Goal: Task Accomplishment & Management: Use online tool/utility

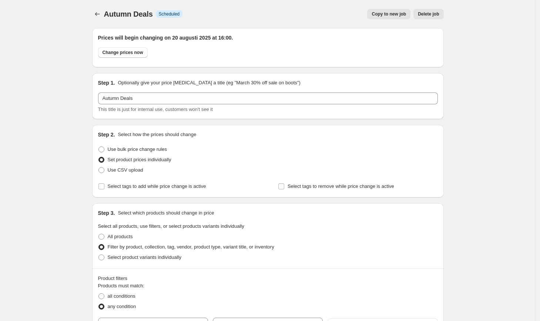
select select "collection"
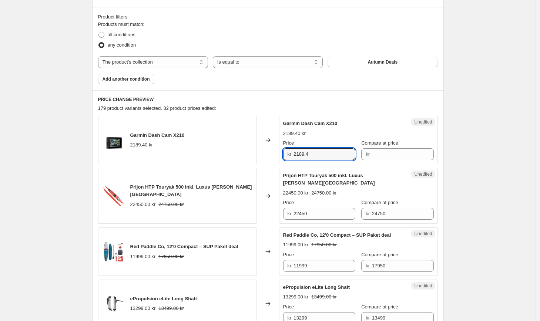
drag, startPoint x: 314, startPoint y: 156, endPoint x: 277, endPoint y: 150, distance: 36.7
click at [277, 150] on div "Garmin Dash Cam X210 2189.40 kr Changed to Unedited Garmin Dash Cam X210 2189.4…" at bounding box center [268, 140] width 340 height 49
type input "2989"
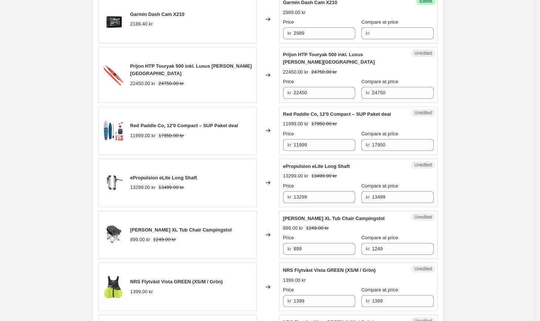
scroll to position [386, 0]
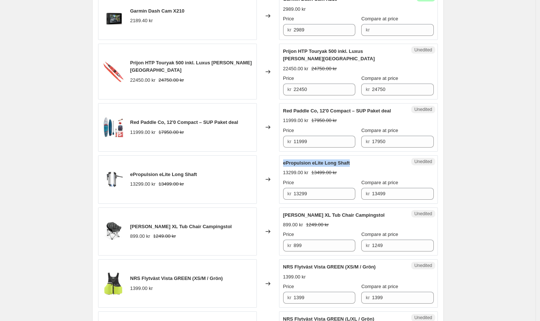
drag, startPoint x: 353, startPoint y: 166, endPoint x: 284, endPoint y: 163, distance: 69.7
click at [284, 163] on div "Unedited ePropulsion eLite Long Shaft 13299.00 kr 13499.00 kr Price kr 13299 Co…" at bounding box center [358, 180] width 159 height 49
copy span "ePropulsion eLite Long Shaft"
click at [305, 193] on input "13299" at bounding box center [325, 194] width 62 height 12
type input "12999"
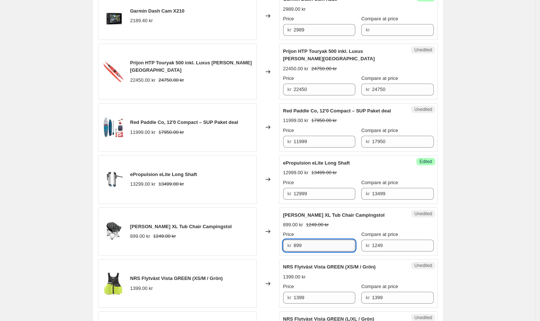
click at [333, 247] on input "899" at bounding box center [325, 246] width 62 height 12
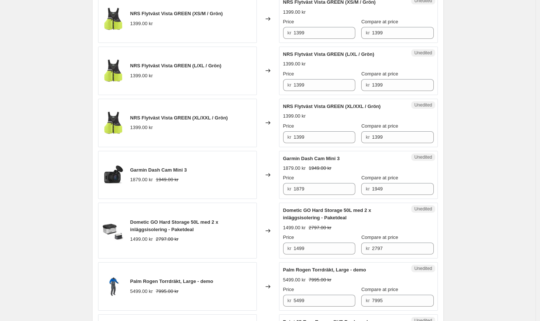
scroll to position [666, 0]
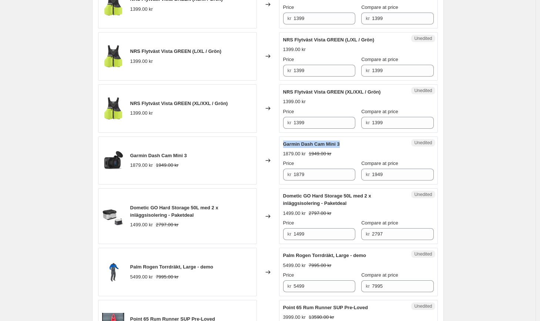
drag, startPoint x: 347, startPoint y: 144, endPoint x: 284, endPoint y: 141, distance: 62.7
click at [284, 141] on div "Unedited Garmin Dash Cam Mini 3 1879.00 kr 1949.00 kr Price kr 1879 Compare at …" at bounding box center [358, 161] width 159 height 49
copy span "Garmin Dash Cam Mini 3"
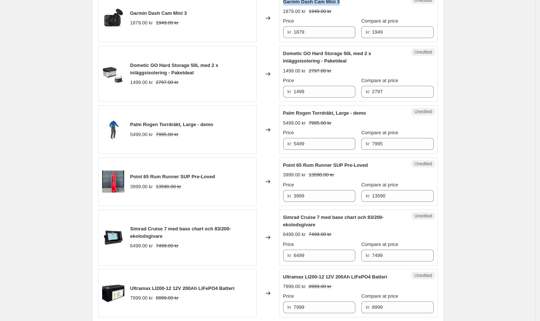
scroll to position [808, 0]
click at [302, 145] on input "5499" at bounding box center [325, 145] width 62 height 12
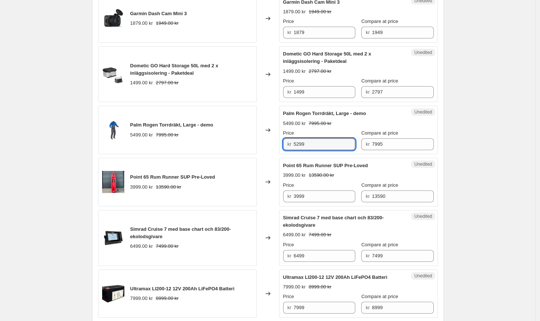
type input "5299"
click at [516, 156] on div "Autumn Deals. This page is ready Autumn Deals Info Scheduled Copy to new job De…" at bounding box center [268, 38] width 536 height 1692
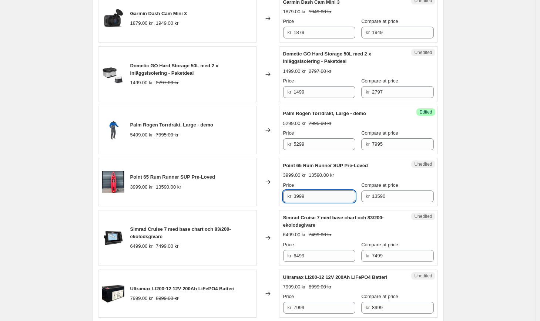
click at [301, 197] on input "3999" at bounding box center [325, 197] width 62 height 12
type input "3899"
click at [469, 219] on div "Autumn Deals. This page is ready Autumn Deals Info Scheduled Copy to new job De…" at bounding box center [268, 38] width 536 height 1692
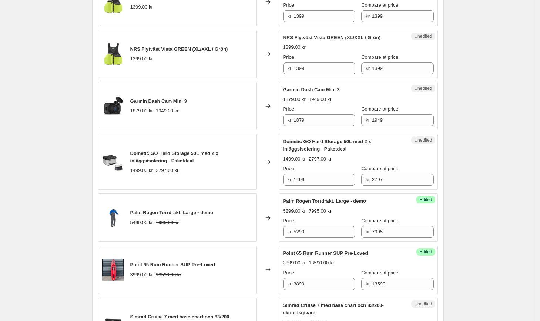
scroll to position [715, 0]
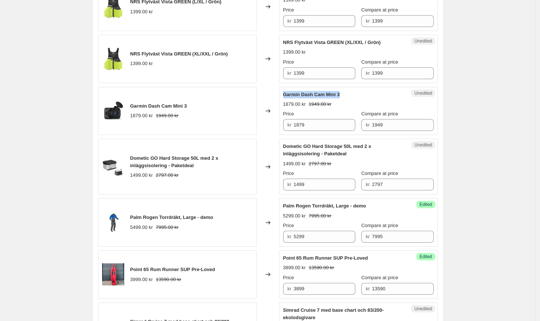
drag, startPoint x: 342, startPoint y: 94, endPoint x: 286, endPoint y: 95, distance: 56.3
click at [286, 95] on span "Garmin Dash Cam Mini 3" at bounding box center [311, 95] width 57 height 6
copy span "Garmin Dash Cam Mini 3"
click at [324, 124] on input "1879" at bounding box center [325, 125] width 62 height 12
drag, startPoint x: 324, startPoint y: 124, endPoint x: 260, endPoint y: 120, distance: 63.9
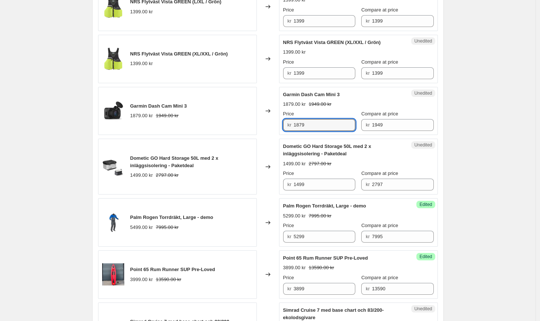
click at [260, 120] on div "Garmin Dash Cam Mini 3 1879.00 kr 1949.00 kr Changed to Unedited Garmin Dash Ca…" at bounding box center [268, 111] width 340 height 49
type input "1749"
click at [482, 106] on div "Autumn Deals. This page is ready Autumn Deals Info Scheduled Copy to new job De…" at bounding box center [268, 131] width 536 height 1692
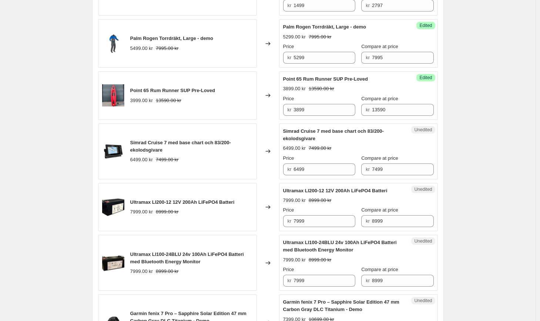
scroll to position [907, 0]
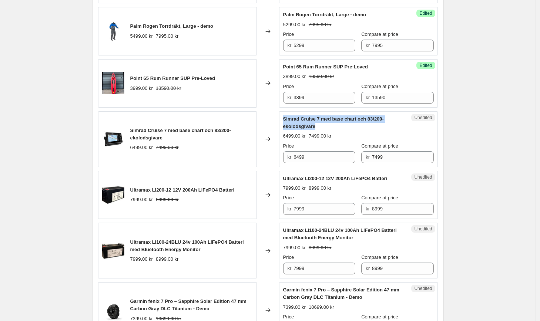
drag, startPoint x: 320, startPoint y: 126, endPoint x: 287, endPoint y: 120, distance: 34.3
click at [287, 120] on div "Simrad Cruise 7 med base chart och 83/200-ekolodsgivare" at bounding box center [343, 123] width 121 height 15
copy span "Simrad Cruise 7 med base chart och 83/200-ekolodsgivare"
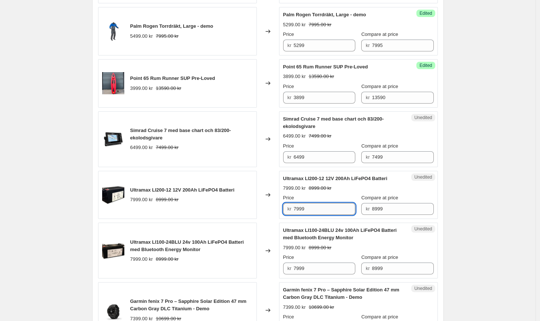
click at [302, 215] on input "7999" at bounding box center [325, 209] width 62 height 12
type input "7699"
click at [302, 275] on input "7999" at bounding box center [325, 269] width 62 height 12
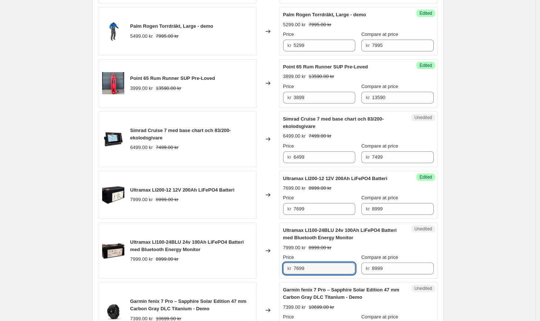
type input "7699"
click at [435, 233] on span "Success Edited" at bounding box center [426, 229] width 19 height 7
click at [324, 121] on span "Simrad Cruise 7 med base chart och 83/200-ekolodsgivare" at bounding box center [333, 122] width 101 height 13
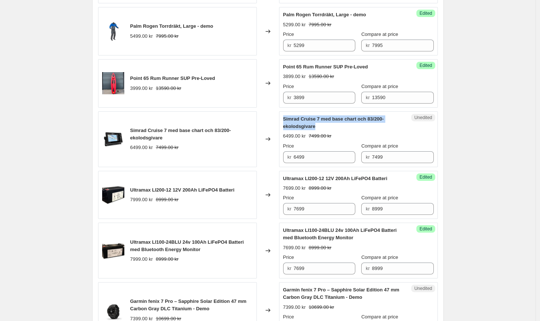
drag, startPoint x: 321, startPoint y: 127, endPoint x: 284, endPoint y: 121, distance: 37.1
click at [284, 121] on div "Unedited Simrad Cruise 7 med base chart och 83/200-ekolodsgivare 6499.00 kr 749…" at bounding box center [358, 139] width 159 height 56
copy span "Simrad Cruise 7 med base chart och 83/200-ekolodsgivare"
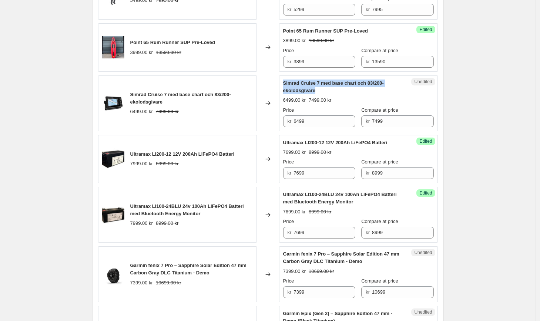
scroll to position [944, 0]
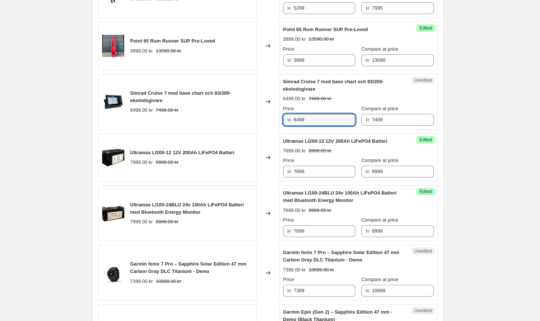
drag, startPoint x: 321, startPoint y: 120, endPoint x: 273, endPoint y: 113, distance: 49.4
click at [273, 113] on div "Simrad Cruise 7 med base chart och 83/200-ekolodsgivare 6499.00 kr 7499.00 kr C…" at bounding box center [268, 102] width 340 height 56
type input "5999"
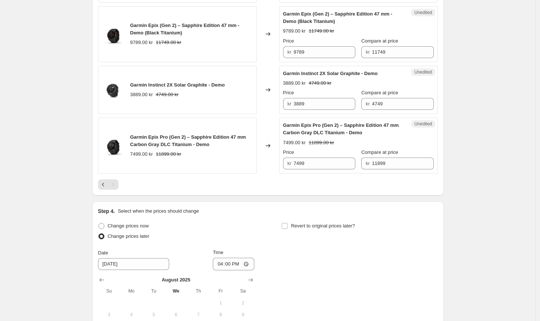
scroll to position [1378, 0]
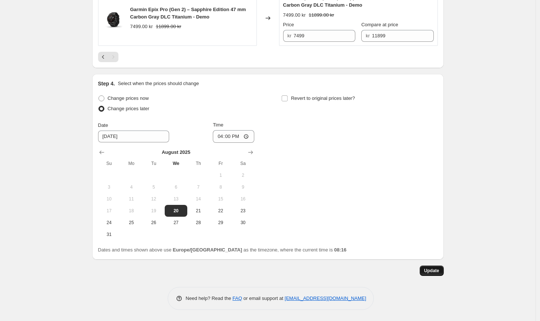
click at [434, 267] on button "Update" at bounding box center [432, 271] width 24 height 10
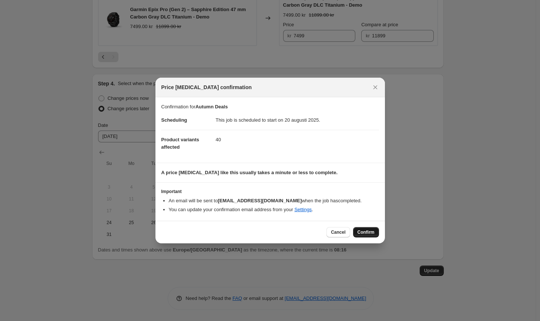
click at [368, 230] on span "Confirm" at bounding box center [366, 233] width 17 height 6
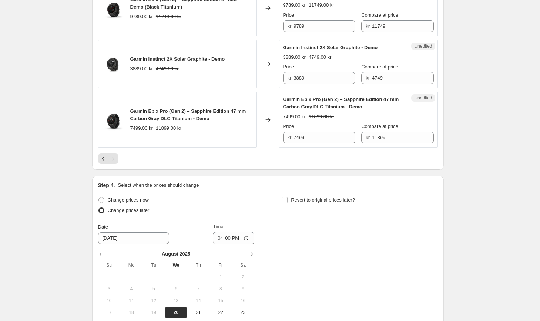
scroll to position [1263, 0]
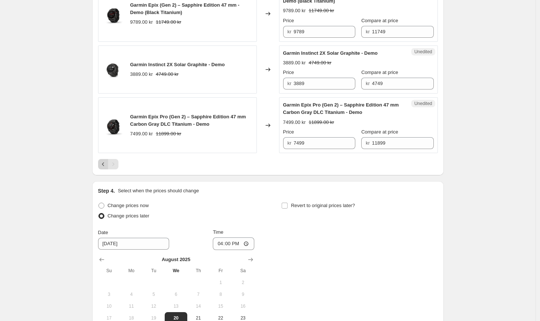
click at [102, 168] on icon "Previous" at bounding box center [103, 164] width 7 height 7
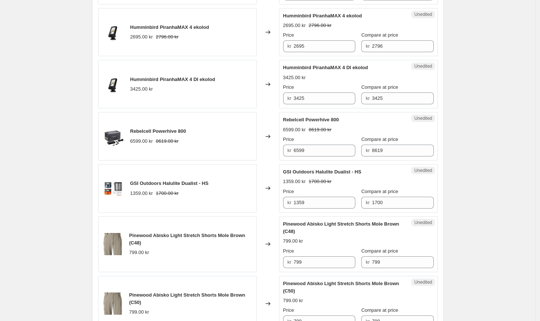
scroll to position [808, 0]
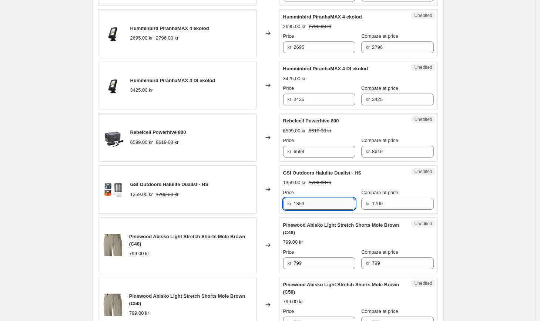
click at [304, 203] on input "1359" at bounding box center [325, 204] width 62 height 12
click at [347, 206] on input "1359" at bounding box center [325, 204] width 62 height 12
type input "1299"
click at [508, 194] on div "Autumn Deals. This page is ready Autumn Deals Info Scheduled Copy to new job De…" at bounding box center [268, 64] width 536 height 1744
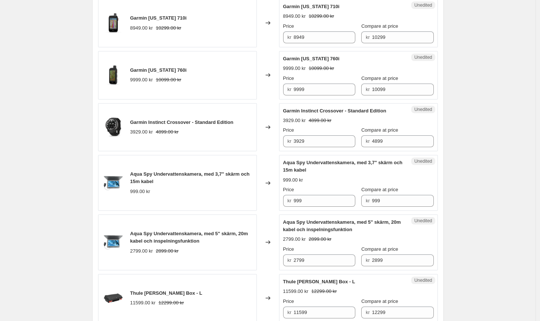
scroll to position [487, 0]
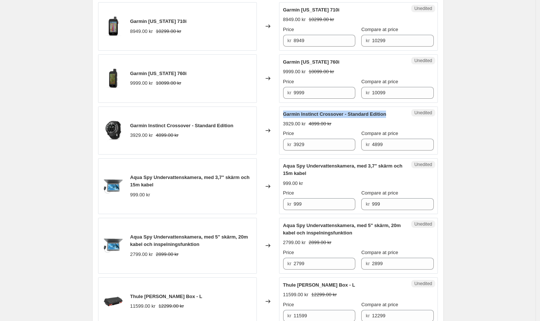
drag, startPoint x: 391, startPoint y: 117, endPoint x: 285, endPoint y: 114, distance: 106.3
click at [285, 114] on div "Garmin Instinct Crossover - Standard Edition" at bounding box center [343, 114] width 121 height 7
copy span "Garmin Instinct Crossover - Standard Edition"
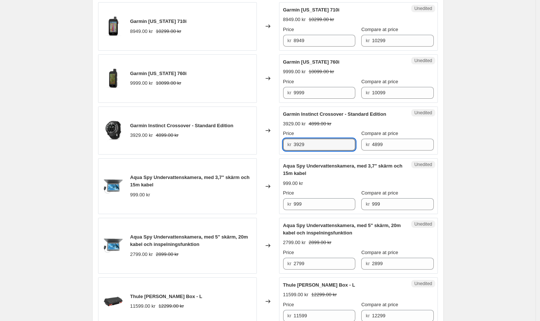
drag, startPoint x: 329, startPoint y: 145, endPoint x: 269, endPoint y: 142, distance: 60.4
click at [269, 142] on div "Garmin Instinct Crossover - Standard Edition 3929.00 kr 4899.00 kr Changed to U…" at bounding box center [268, 131] width 340 height 49
type input "3849"
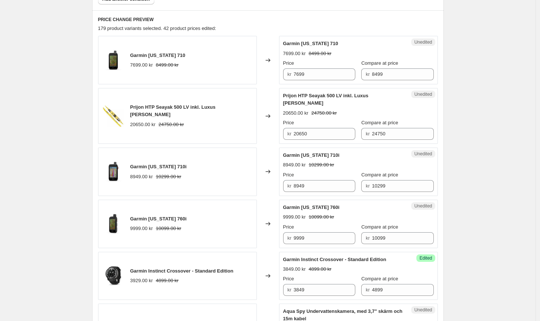
scroll to position [410, 0]
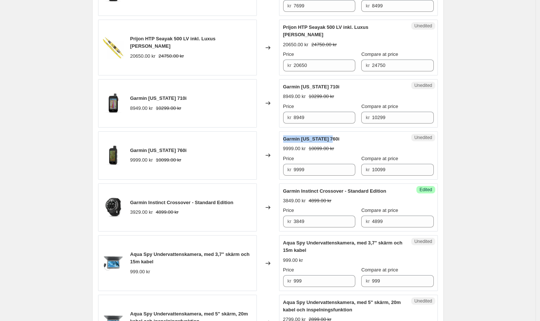
drag, startPoint x: 338, startPoint y: 139, endPoint x: 283, endPoint y: 137, distance: 54.5
click at [283, 137] on div "Unedited Garmin [US_STATE] 760i 9999.00 kr 10099.00 kr Price kr 9999 Compare at…" at bounding box center [358, 155] width 159 height 49
copy span "Garmin [US_STATE] 760i"
click at [327, 173] on input "9999" at bounding box center [325, 170] width 62 height 12
type input "9829"
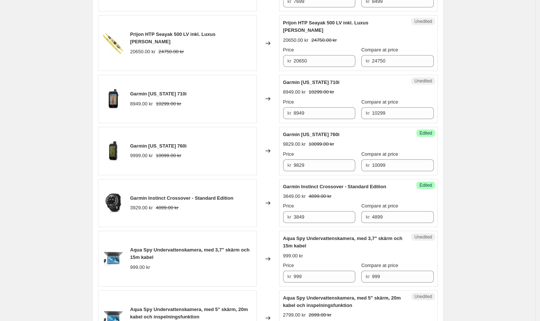
scroll to position [416, 0]
drag, startPoint x: 338, startPoint y: 81, endPoint x: 283, endPoint y: 81, distance: 55.6
click at [283, 81] on div "Unedited Garmin [US_STATE] 710i 8949.00 kr 10299.00 kr Price kr 8949 Compare at…" at bounding box center [358, 98] width 159 height 49
copy span "Garmin [US_STATE] 710i"
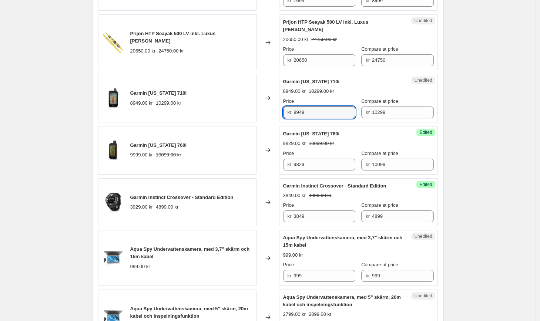
drag, startPoint x: 314, startPoint y: 115, endPoint x: 259, endPoint y: 109, distance: 55.1
click at [259, 109] on div "Garmin [US_STATE] 710i 8949.00 kr 10299.00 kr Changed to Unedited Garmin [US_ST…" at bounding box center [268, 98] width 340 height 49
type input "8769"
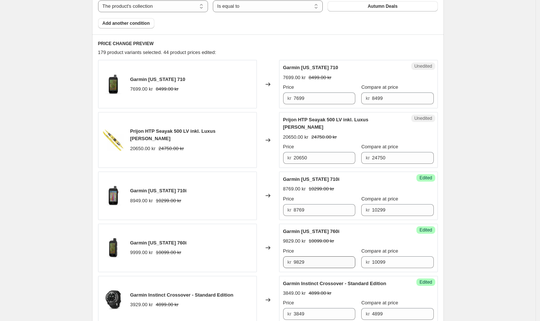
scroll to position [315, 0]
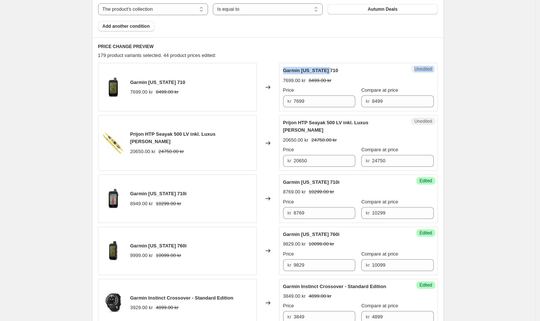
drag, startPoint x: 333, startPoint y: 69, endPoint x: 269, endPoint y: 70, distance: 64.5
click at [269, 70] on div "Garmin [US_STATE] 710 7699.00 kr 8499.00 kr Changed to Unedited Garmin [US_STAT…" at bounding box center [268, 87] width 340 height 49
click at [347, 67] on div "Garmin [US_STATE] 710" at bounding box center [343, 70] width 121 height 7
drag, startPoint x: 336, startPoint y: 69, endPoint x: 286, endPoint y: 70, distance: 50.4
click at [286, 70] on div "Garmin [US_STATE] 710" at bounding box center [343, 70] width 121 height 7
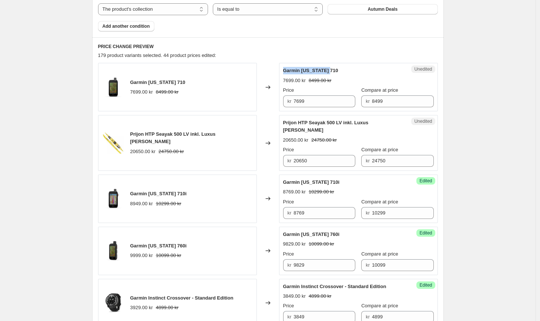
copy span "Garmin [US_STATE] 710"
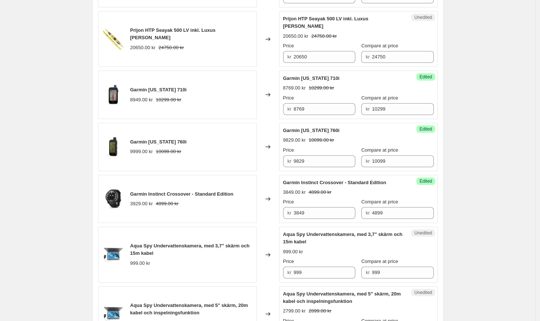
scroll to position [421, 0]
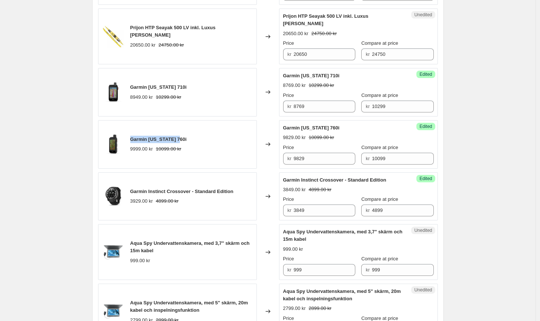
drag, startPoint x: 190, startPoint y: 140, endPoint x: 131, endPoint y: 141, distance: 59.3
click at [131, 141] on div "Garmin [US_STATE] 760i 9999.00 kr 10099.00 kr" at bounding box center [177, 144] width 159 height 49
copy span "Garmin [US_STATE] 760i"
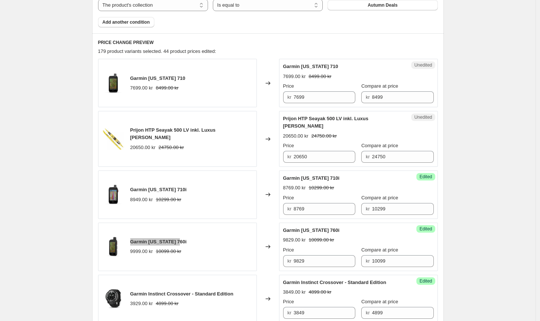
scroll to position [303, 0]
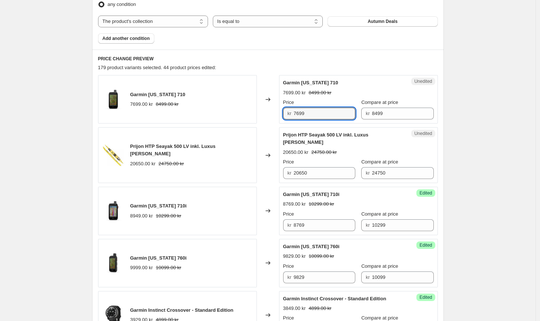
drag, startPoint x: 314, startPoint y: 114, endPoint x: 263, endPoint y: 111, distance: 51.5
click at [263, 111] on div "Garmin [US_STATE] 710 7699.00 kr 8499.00 kr Changed to Unedited Garmin [US_STAT…" at bounding box center [268, 99] width 340 height 49
type input "7239"
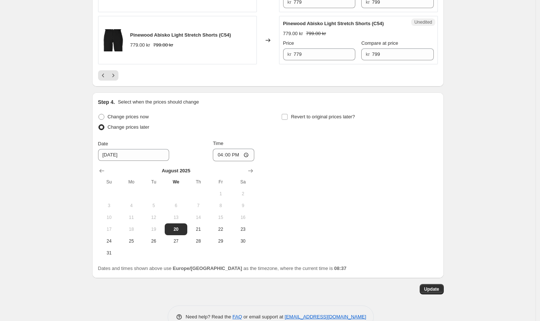
scroll to position [1423, 0]
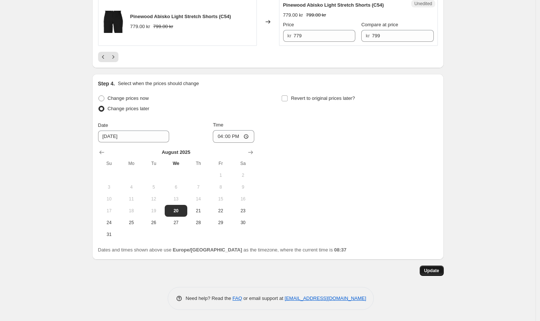
click at [434, 270] on span "Update" at bounding box center [431, 271] width 15 height 6
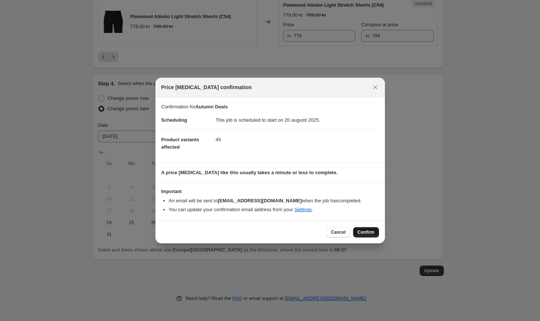
click at [367, 236] on button "Confirm" at bounding box center [366, 232] width 26 height 10
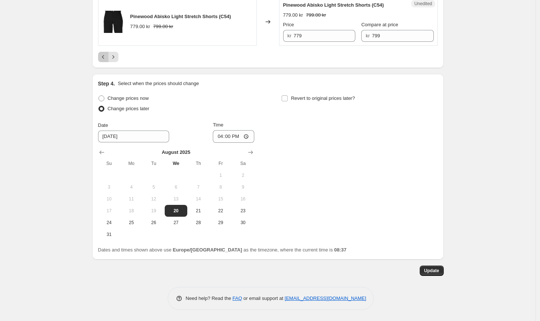
click at [104, 59] on icon "Previous" at bounding box center [103, 56] width 7 height 7
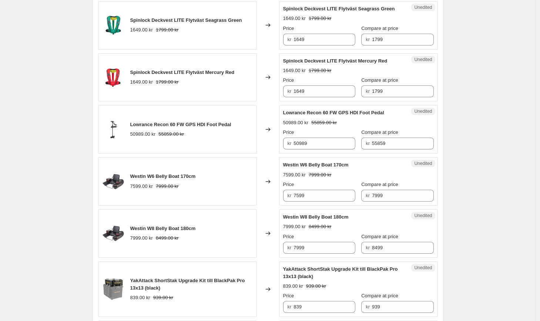
scroll to position [1002, 0]
drag, startPoint x: 389, startPoint y: 122, endPoint x: 284, endPoint y: 123, distance: 105.6
click at [284, 123] on div "Unedited Lowrance Recon 60 FW GPS HDI Foot Pedal 50989.00 kr 55859.00 kr Price …" at bounding box center [358, 130] width 159 height 49
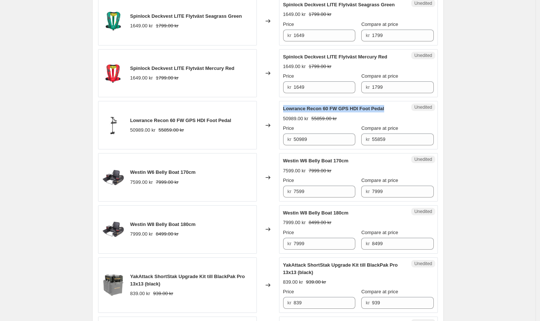
scroll to position [1007, 0]
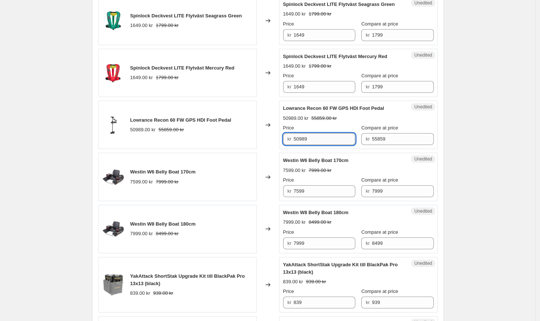
click at [318, 145] on input "50989" at bounding box center [325, 139] width 62 height 12
type input "50799"
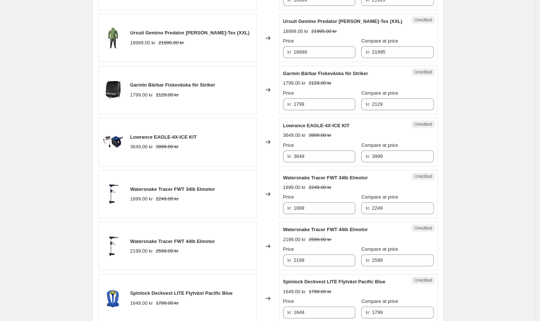
scroll to position [624, 0]
drag, startPoint x: 375, startPoint y: 74, endPoint x: 285, endPoint y: 75, distance: 90.0
click at [285, 75] on div "Unedited Garmin Bärbar Fiskeväska för Striker 1799.00 kr 2129.00 kr Price kr 17…" at bounding box center [358, 91] width 159 height 49
drag, startPoint x: 330, startPoint y: 107, endPoint x: 257, endPoint y: 98, distance: 73.5
click at [257, 98] on div "Garmin Bärbar Fiskeväska för Striker 1799.00 kr 2129.00 kr Changed to Unedited …" at bounding box center [268, 91] width 340 height 49
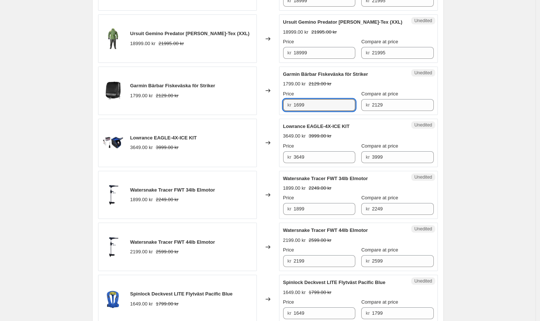
type input "1699"
click at [324, 106] on input "1699" at bounding box center [325, 105] width 62 height 12
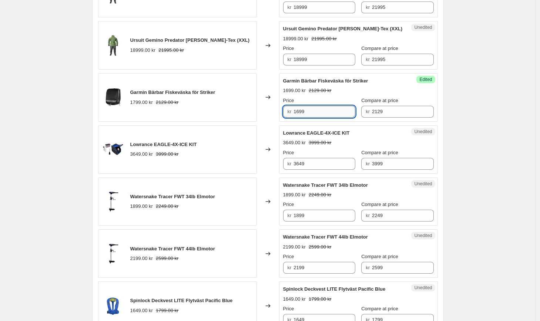
scroll to position [616, 0]
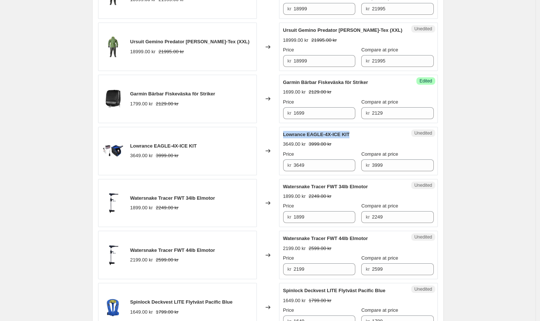
drag, startPoint x: 354, startPoint y: 134, endPoint x: 281, endPoint y: 133, distance: 73.0
click at [281, 133] on div "Unedited Lowrance EAGLE-4X-ICE KIT 3649.00 kr 3999.00 kr Price kr 3649 Compare …" at bounding box center [358, 151] width 159 height 49
click at [323, 167] on input "3649" at bounding box center [325, 166] width 62 height 12
drag, startPoint x: 323, startPoint y: 167, endPoint x: 273, endPoint y: 156, distance: 51.5
click at [275, 157] on div "Lowrance EAGLE-4X-ICE KIT 3649.00 kr 3999.00 kr Changed to Unedited Lowrance EA…" at bounding box center [268, 151] width 340 height 49
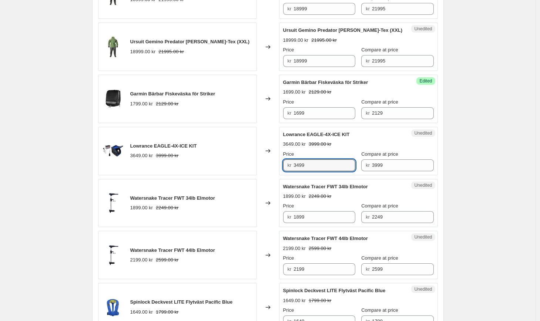
type input "3499"
click at [462, 181] on div "Autumn Deals. This page is ready Autumn Deals Info Scheduled Copy to new job De…" at bounding box center [268, 241] width 536 height 1715
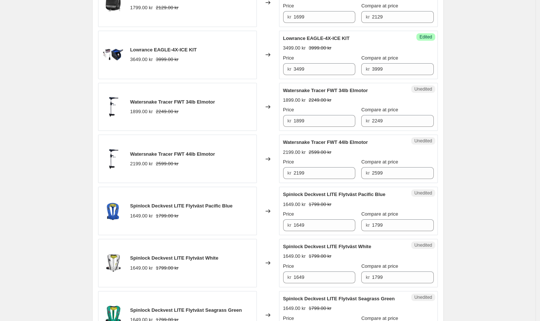
scroll to position [708, 0]
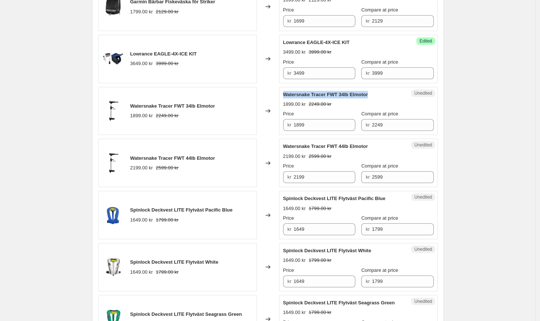
drag, startPoint x: 381, startPoint y: 97, endPoint x: 291, endPoint y: 89, distance: 90.7
click at [291, 89] on div "Unedited Watersnake Tracer FWT 34lb Elmotor 1899.00 kr 2249.00 kr Price kr 1899…" at bounding box center [358, 111] width 159 height 49
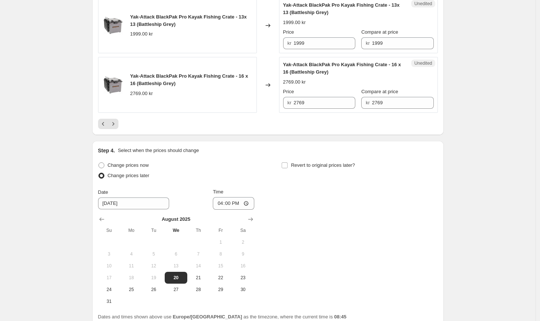
scroll to position [1401, 0]
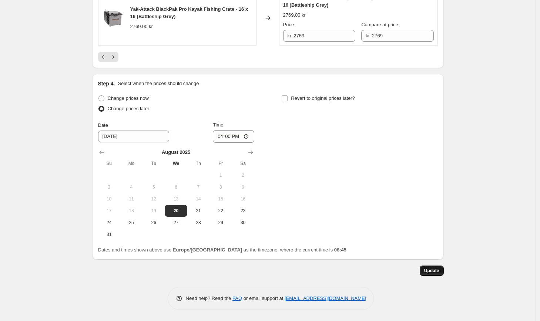
click at [435, 271] on span "Update" at bounding box center [431, 271] width 15 height 6
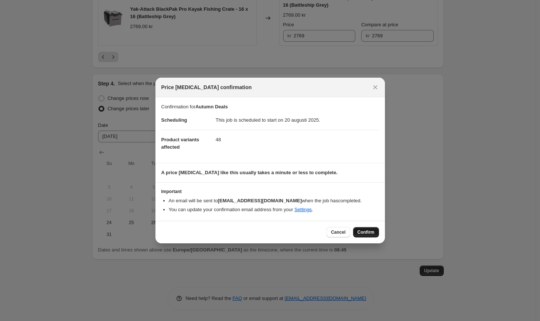
click at [361, 232] on span "Confirm" at bounding box center [366, 233] width 17 height 6
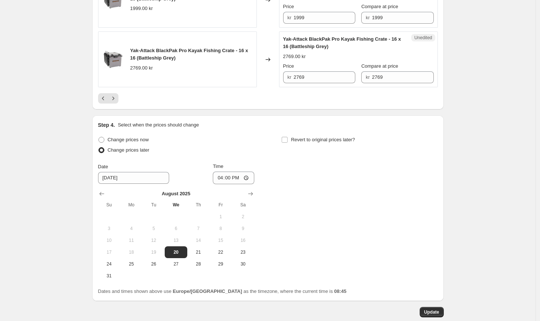
scroll to position [1401, 0]
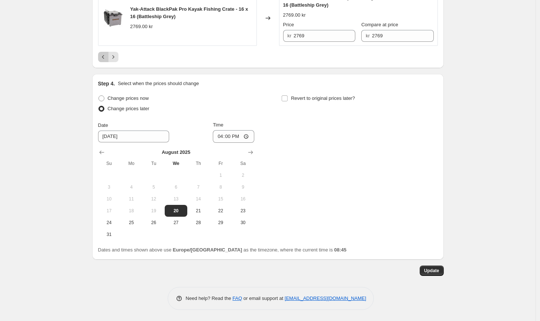
click at [106, 55] on icon "Previous" at bounding box center [103, 56] width 7 height 7
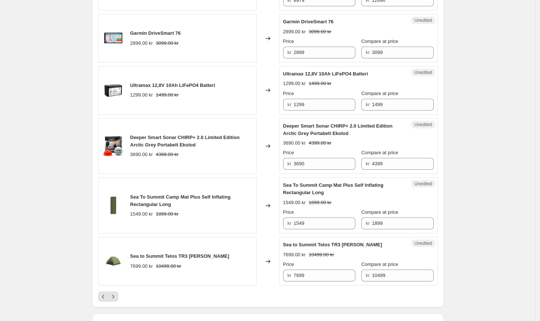
scroll to position [1185, 0]
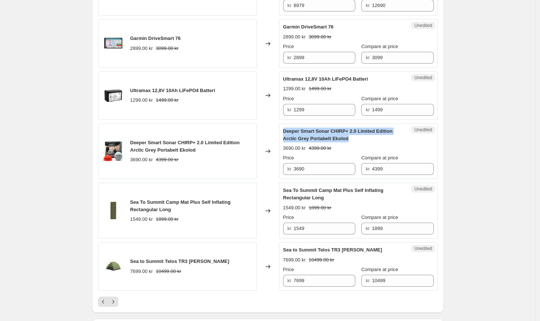
drag, startPoint x: 369, startPoint y: 157, endPoint x: 283, endPoint y: 145, distance: 86.7
click at [283, 145] on div "Unedited Deeper Smart Sonar CHIRP+ 2.0 Limited Edition Arctic Grey Portabelt Ek…" at bounding box center [358, 152] width 159 height 56
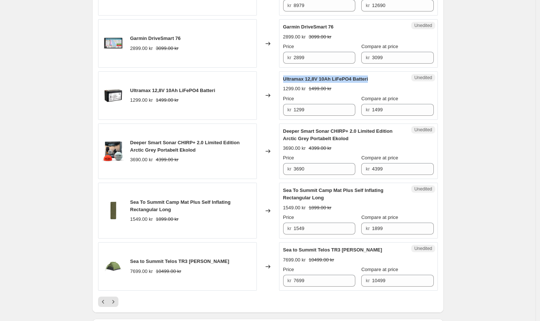
drag, startPoint x: 375, startPoint y: 94, endPoint x: 286, endPoint y: 91, distance: 88.9
click at [286, 83] on div "Ultramax 12,8V 10Ah LiFePO4 Batteri" at bounding box center [343, 79] width 121 height 7
click at [303, 116] on input "1299" at bounding box center [325, 110] width 62 height 12
type input "1199"
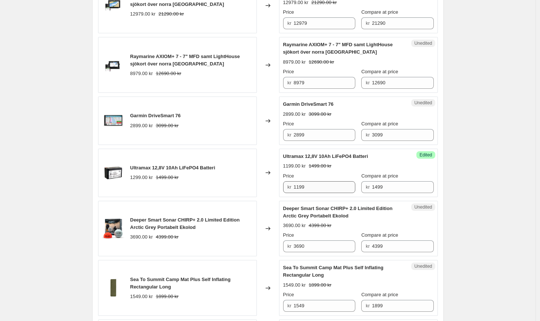
scroll to position [1107, 0]
drag, startPoint x: 340, startPoint y: 121, endPoint x: 286, endPoint y: 120, distance: 53.7
click at [286, 109] on div "Garmin DriveSmart 76" at bounding box center [343, 104] width 121 height 7
click at [319, 141] on input "2899" at bounding box center [325, 136] width 62 height 12
drag, startPoint x: 319, startPoint y: 149, endPoint x: 274, endPoint y: 147, distance: 45.2
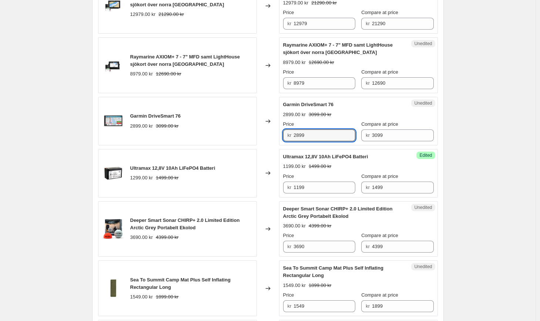
click at [274, 146] on div "Garmin DriveSmart 76 2899.00 kr 3099.00 kr Changed to Unedited Garmin DriveSmar…" at bounding box center [268, 121] width 340 height 49
type input "2699"
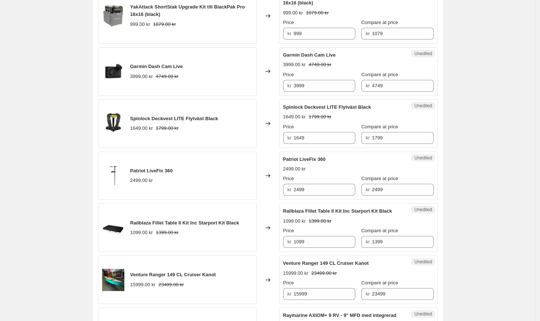
scroll to position [601, 0]
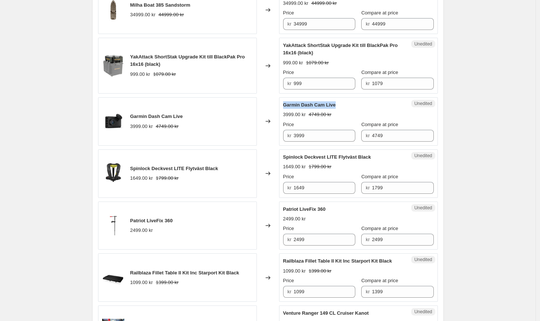
drag, startPoint x: 343, startPoint y: 111, endPoint x: 285, endPoint y: 112, distance: 57.4
click at [285, 109] on div "Garmin Dash Cam Live" at bounding box center [343, 104] width 121 height 7
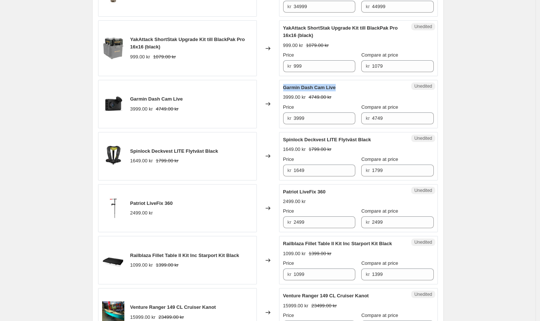
scroll to position [617, 0]
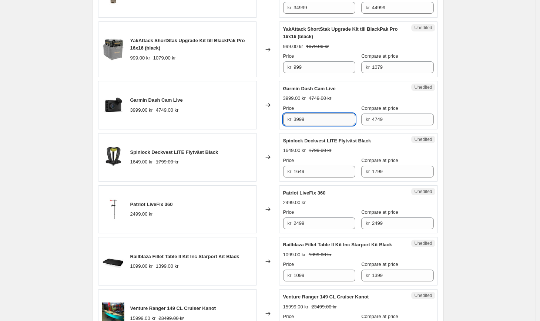
click at [304, 126] on input "3999" at bounding box center [325, 120] width 62 height 12
type input "3979"
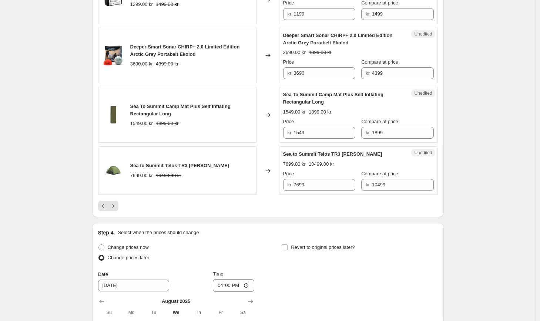
scroll to position [1445, 0]
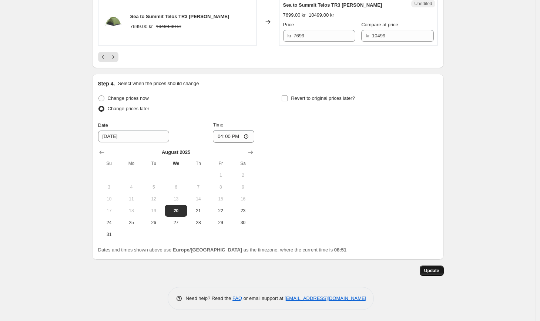
click at [437, 273] on span "Update" at bounding box center [431, 271] width 15 height 6
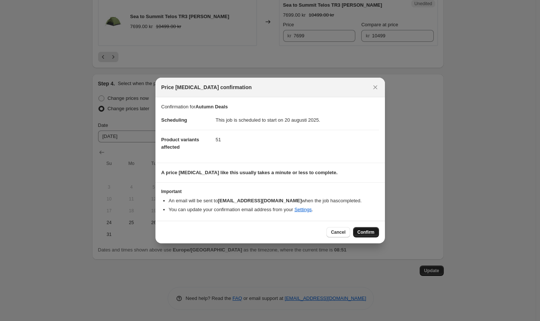
click at [362, 235] on span "Confirm" at bounding box center [366, 233] width 17 height 6
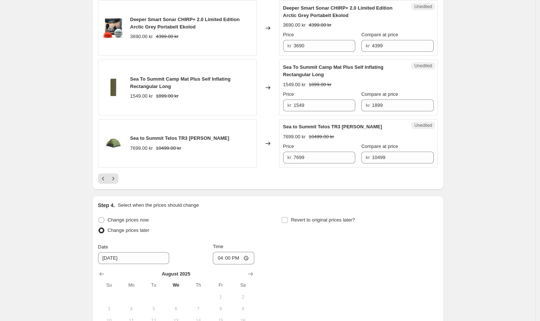
scroll to position [1307, 0]
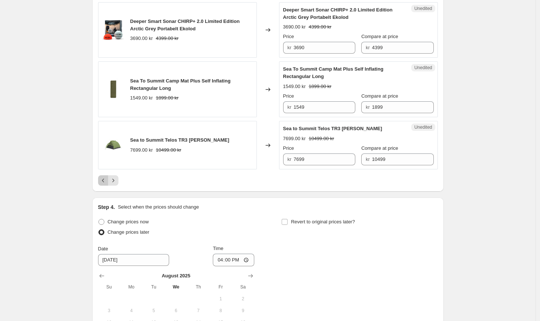
click at [106, 184] on icon "Previous" at bounding box center [103, 180] width 7 height 7
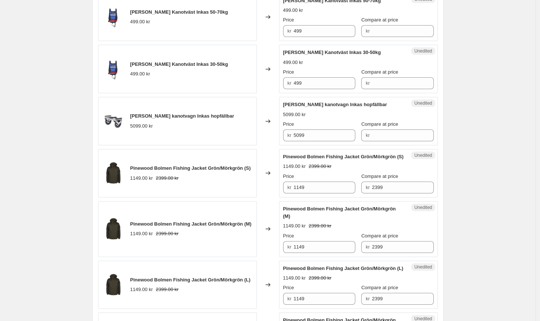
scroll to position [816, 0]
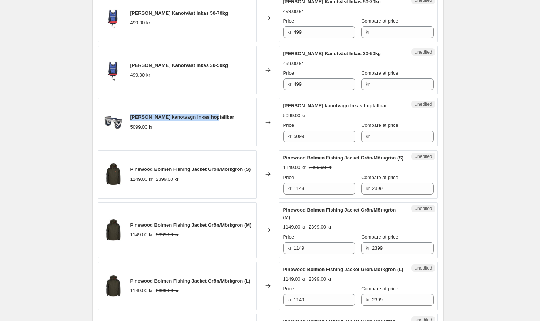
drag, startPoint x: 213, startPoint y: 125, endPoint x: 133, endPoint y: 123, distance: 80.8
click at [133, 123] on div "[PERSON_NAME] kanotvagn Inkas hopfällbar 5099.00 kr" at bounding box center [177, 122] width 159 height 49
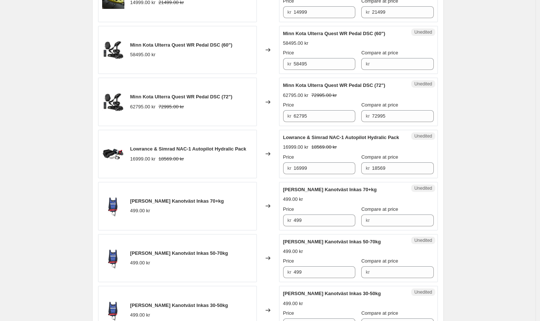
scroll to position [655, 0]
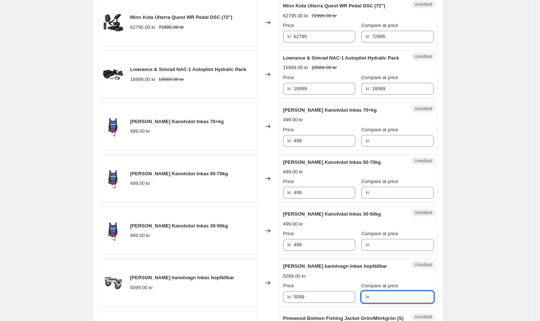
click at [389, 303] on input "Compare at price" at bounding box center [403, 297] width 62 height 12
type input "5099"
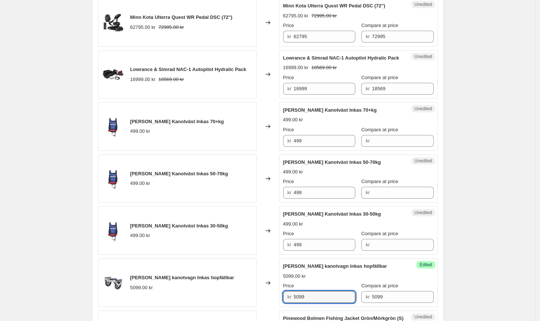
drag, startPoint x: 332, startPoint y: 307, endPoint x: 232, endPoint y: 290, distance: 101.4
click at [232, 290] on div "[PERSON_NAME] kanotvagn Inkas hopfällbar 5099.00 kr Changed to Success Edited […" at bounding box center [268, 283] width 340 height 49
type input "4779"
click at [477, 280] on div "Autumn Deals. This page is ready Autumn Deals Info Scheduled Copy to new job De…" at bounding box center [268, 209] width 536 height 1729
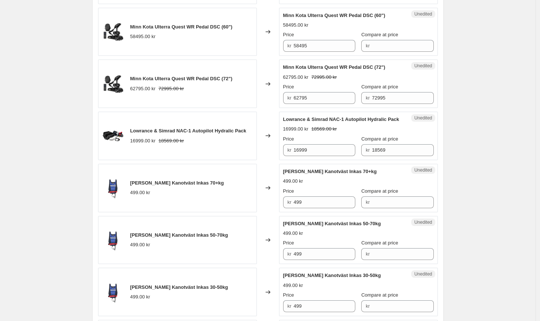
scroll to position [591, 0]
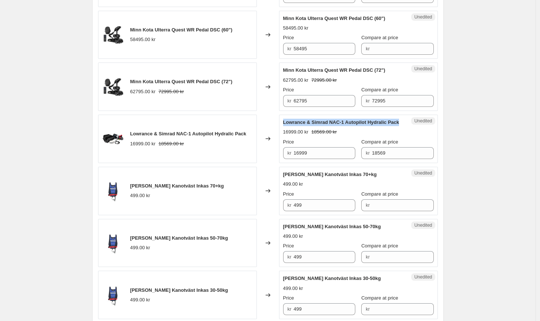
drag, startPoint x: 298, startPoint y: 129, endPoint x: 283, endPoint y: 125, distance: 14.8
click at [283, 125] on div "Unedited Lowrance & Simrad NAC-1 Autopilot Hydralic Pack 16999.00 kr 18569.00 k…" at bounding box center [358, 139] width 159 height 49
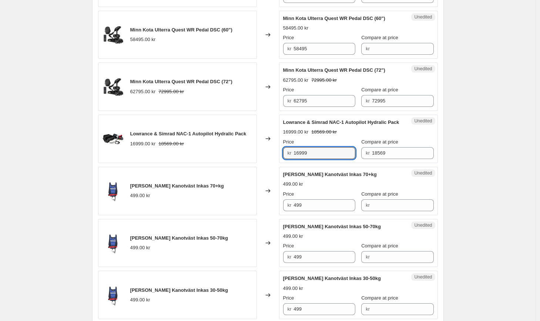
drag, startPoint x: 320, startPoint y: 162, endPoint x: 261, endPoint y: 152, distance: 60.0
click at [266, 153] on div "Lowrance & Simrad NAC-1 Autopilot Hydralic Pack 16999.00 kr 18569.00 kr Changed…" at bounding box center [268, 139] width 340 height 49
type input "15899"
click at [500, 178] on div "Autumn Deals. This page is ready Autumn Deals Info Scheduled Copy to new job De…" at bounding box center [268, 273] width 536 height 1729
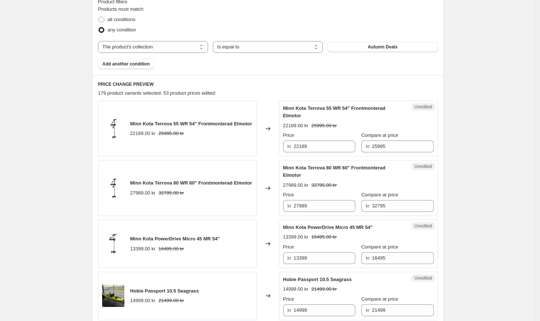
scroll to position [277, 0]
drag, startPoint x: 201, startPoint y: 121, endPoint x: 130, endPoint y: 119, distance: 71.9
click at [130, 119] on div "Minn Kota Terrova 55 WR 54" Frontmonterad Elmotor 22189.00 kr 25995.00 kr" at bounding box center [177, 129] width 159 height 56
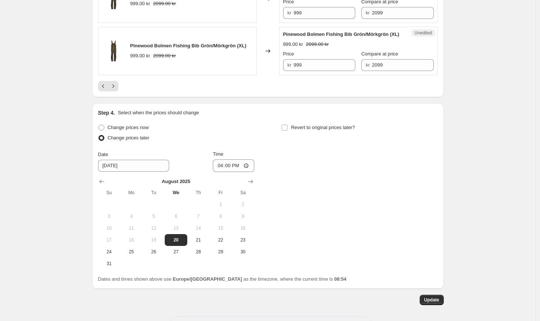
scroll to position [1460, 0]
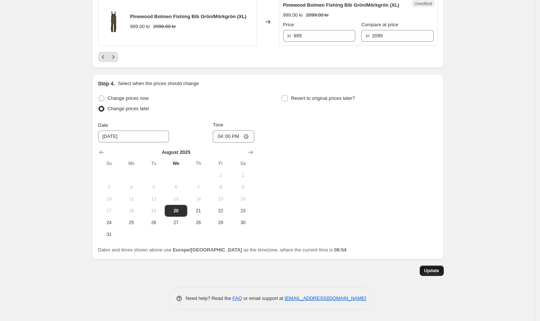
click at [437, 272] on span "Update" at bounding box center [431, 271] width 15 height 6
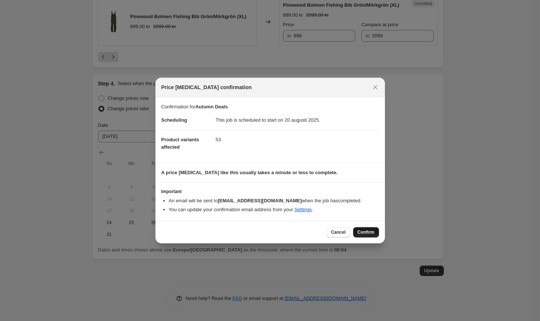
click at [362, 233] on span "Confirm" at bounding box center [366, 233] width 17 height 6
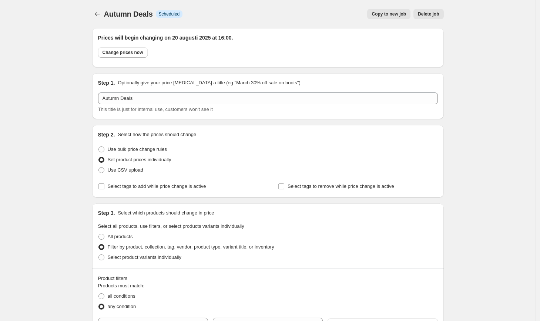
scroll to position [1460, 0]
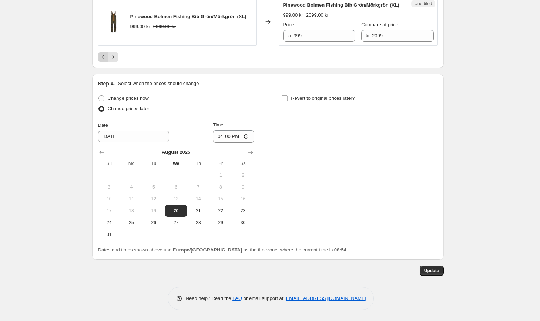
click at [102, 59] on icon "Previous" at bounding box center [103, 56] width 7 height 7
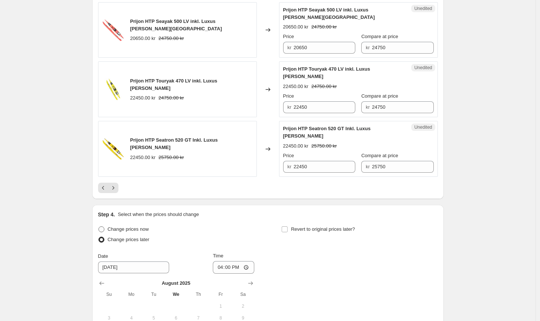
scroll to position [1311, 0]
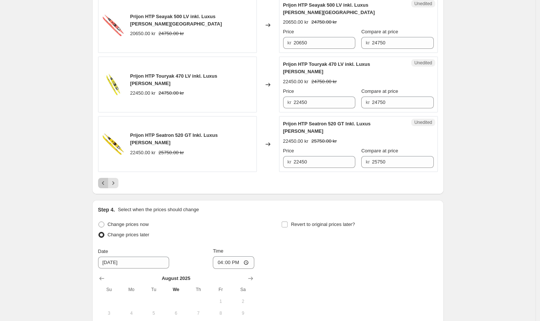
click at [106, 180] on icon "Previous" at bounding box center [103, 183] width 7 height 7
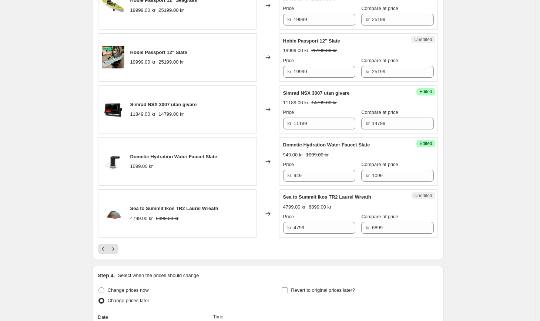
scroll to position [1217, 0]
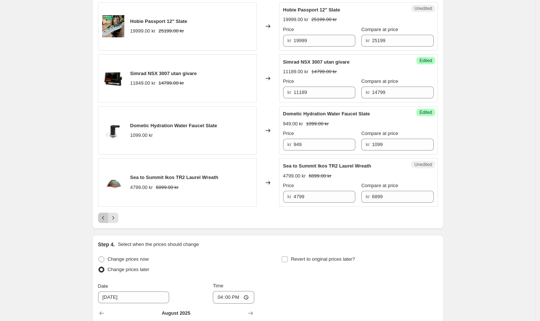
click at [100, 219] on button "Previous" at bounding box center [103, 218] width 10 height 10
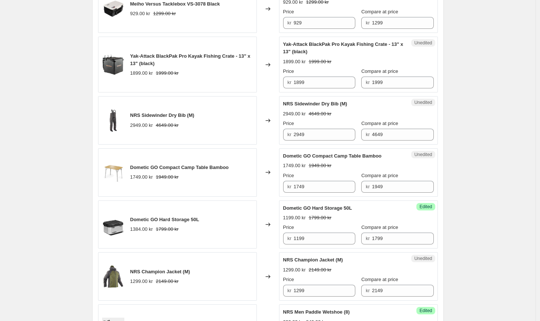
scroll to position [1208, 0]
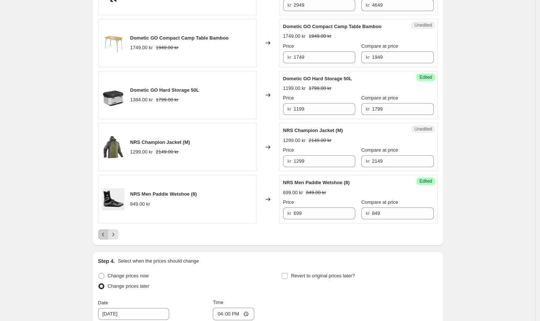
click at [105, 238] on icon "Previous" at bounding box center [103, 234] width 7 height 7
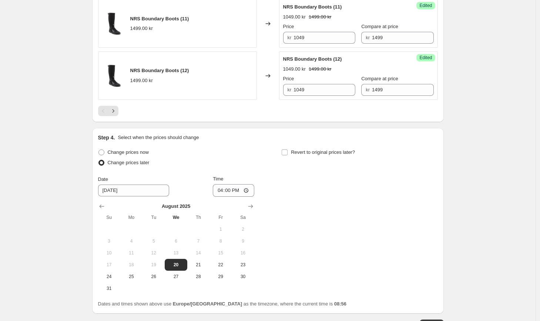
scroll to position [1415, 0]
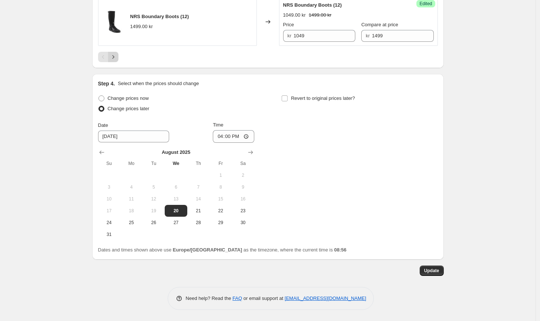
click at [119, 56] on button "Next" at bounding box center [113, 57] width 10 height 10
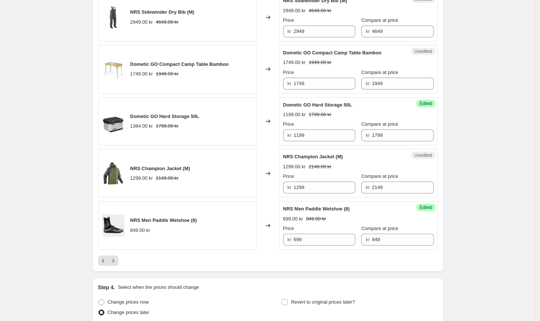
scroll to position [1393, 0]
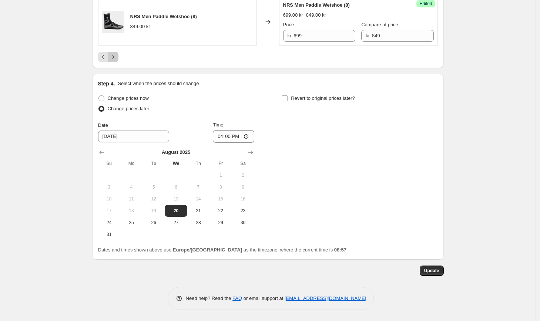
click at [117, 58] on icon "Next" at bounding box center [113, 56] width 7 height 7
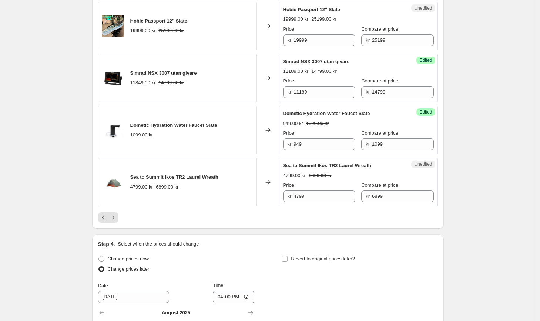
scroll to position [1252, 0]
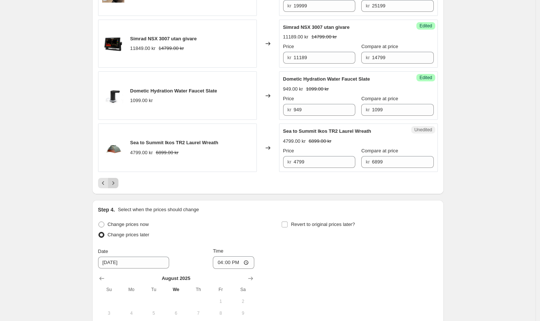
click at [117, 181] on icon "Next" at bounding box center [113, 183] width 7 height 7
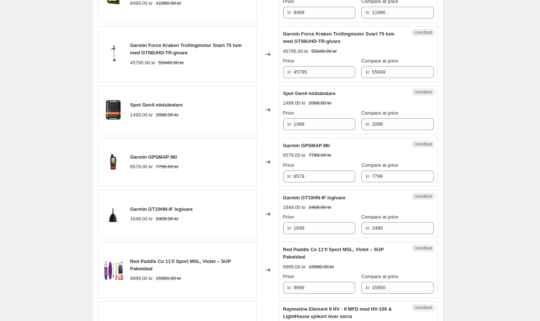
scroll to position [884, 0]
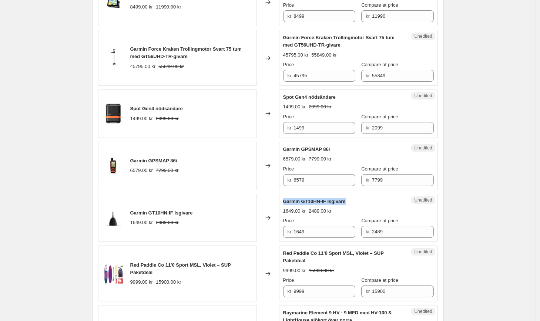
drag, startPoint x: 355, startPoint y: 200, endPoint x: 287, endPoint y: 198, distance: 68.2
click at [287, 198] on div "Garmin GT10HN-IF Isgivare" at bounding box center [343, 201] width 121 height 7
drag, startPoint x: 338, startPoint y: 149, endPoint x: 282, endPoint y: 149, distance: 55.9
click at [282, 149] on div "Unedited Garmin GPSMAP 86i 6579.00 kr 7799.00 kr Price kr 6579 Compare at price…" at bounding box center [358, 166] width 159 height 49
click at [317, 181] on input "6579" at bounding box center [325, 180] width 62 height 12
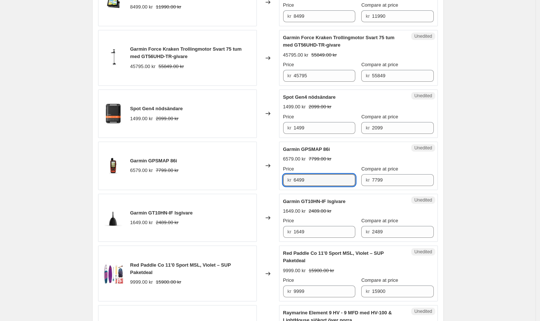
type input "6499"
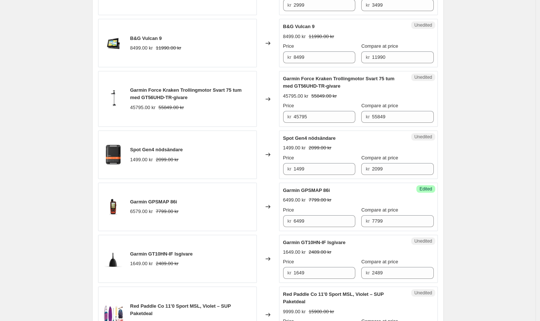
scroll to position [840, 0]
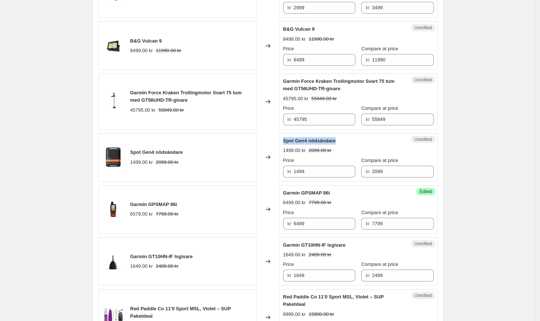
drag, startPoint x: 344, startPoint y: 143, endPoint x: 285, endPoint y: 142, distance: 59.3
click at [285, 142] on div "Spot Gen4 nödsändare" at bounding box center [343, 140] width 121 height 7
click at [304, 171] on input "1499" at bounding box center [325, 172] width 62 height 12
type input "1479"
click at [519, 187] on div "Autumn Deals. This page is ready Autumn Deals Info Scheduled Copy to new job De…" at bounding box center [268, 39] width 536 height 1759
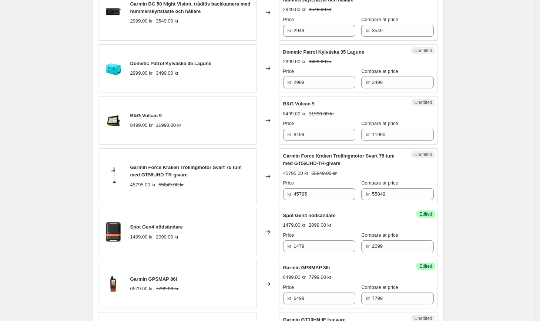
scroll to position [762, 0]
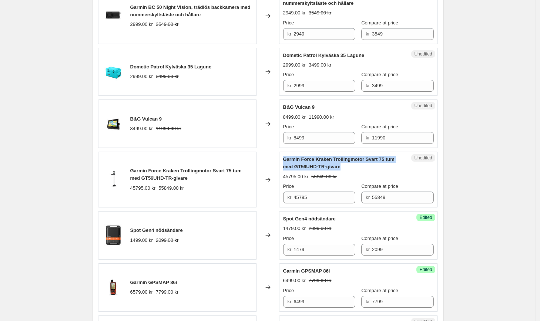
drag, startPoint x: 347, startPoint y: 168, endPoint x: 284, endPoint y: 160, distance: 63.8
click at [284, 160] on div "Unedited Garmin Force Kraken Trollingmotor Svart 75 tum med GT56UHD-TR-givare 4…" at bounding box center [358, 180] width 159 height 56
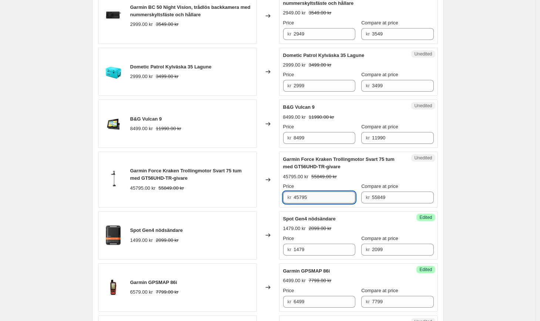
click at [315, 196] on input "45795" at bounding box center [325, 198] width 62 height 12
type input "45699"
click at [512, 216] on div "Autumn Deals. This page is ready Autumn Deals Info Scheduled Copy to new job De…" at bounding box center [268, 117] width 536 height 1759
drag, startPoint x: 320, startPoint y: 107, endPoint x: 284, endPoint y: 107, distance: 36.7
click at [284, 107] on div "Unedited B&G Vulcan 9 8499.00 kr 11990.00 kr Price kr 8499 Compare at price kr …" at bounding box center [358, 124] width 159 height 49
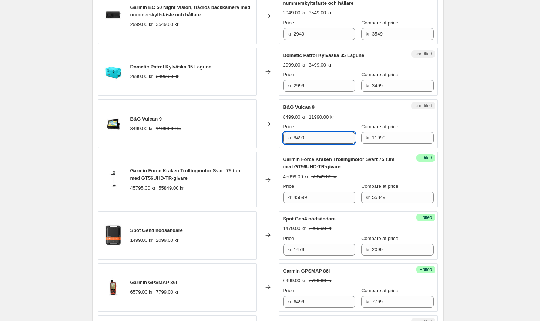
click at [304, 137] on input "8499" at bounding box center [325, 138] width 62 height 12
type input "8449"
click at [522, 162] on div "Autumn Deals. This page is ready Autumn Deals Info Scheduled Copy to new job De…" at bounding box center [268, 117] width 536 height 1759
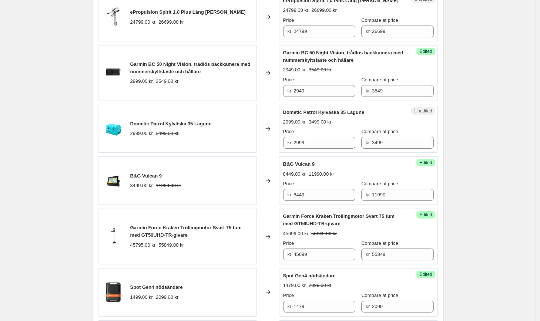
scroll to position [698, 0]
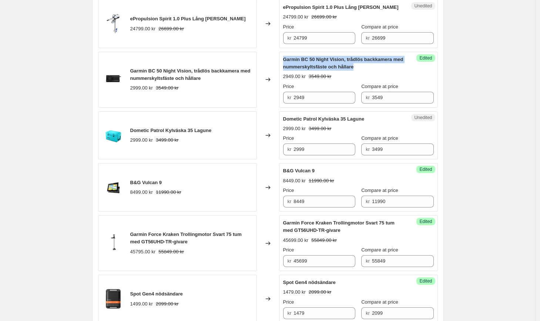
drag, startPoint x: 373, startPoint y: 67, endPoint x: 286, endPoint y: 59, distance: 86.7
click at [286, 59] on div "Garmin BC 50 Night Vision, trådlös backkamera med nummerskyltsfäste och hållare" at bounding box center [343, 63] width 121 height 15
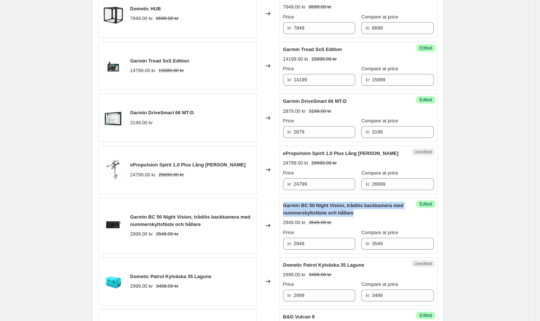
scroll to position [553, 0]
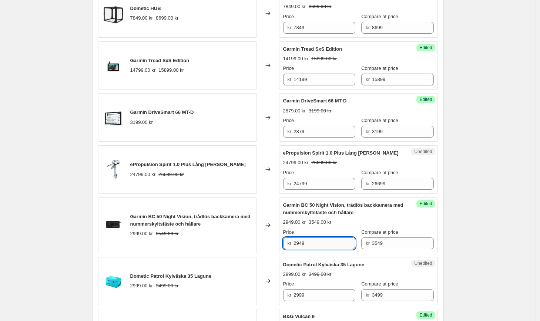
click at [328, 246] on input "2949" at bounding box center [325, 244] width 62 height 12
type input "2939"
click at [436, 246] on div "Success Edited Garmin BC 50 Night Vision, trådlös backkamera med nummerskyltsfä…" at bounding box center [358, 226] width 159 height 56
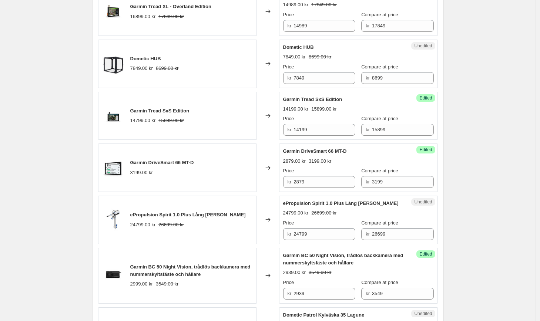
scroll to position [502, 0]
drag, startPoint x: 354, startPoint y: 152, endPoint x: 285, endPoint y: 151, distance: 69.3
click at [285, 151] on div "Garmin DriveSmart 66 MT-D" at bounding box center [343, 151] width 121 height 7
drag, startPoint x: 321, startPoint y: 186, endPoint x: 275, endPoint y: 175, distance: 47.5
click at [275, 175] on div "Garmin DriveSmart 66 MT-D 3199.00 kr Changed to Success Edited Garmin DriveSmar…" at bounding box center [268, 168] width 340 height 49
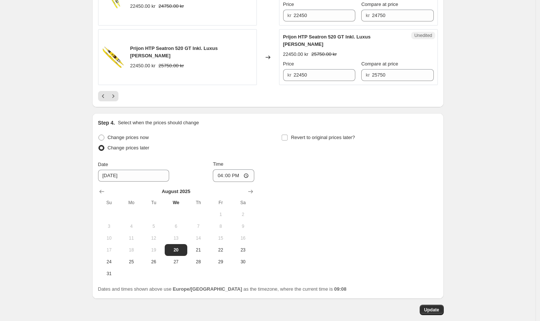
scroll to position [1430, 0]
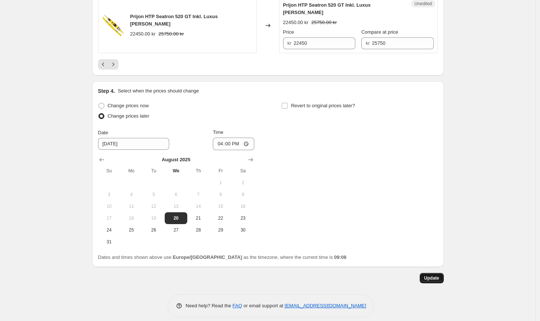
click at [431, 276] on button "Update" at bounding box center [432, 278] width 24 height 10
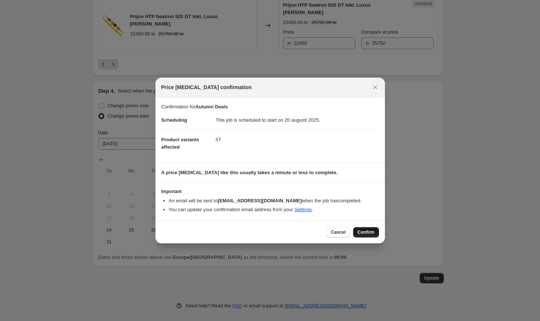
click at [361, 233] on span "Confirm" at bounding box center [366, 233] width 17 height 6
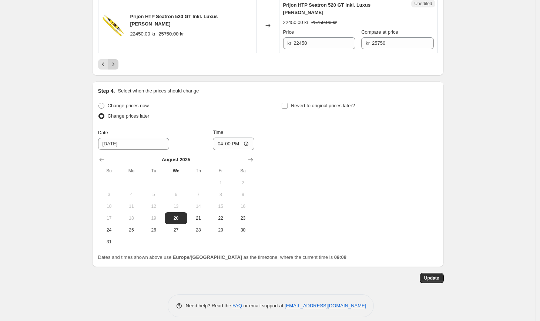
click at [114, 61] on icon "Next" at bounding box center [113, 64] width 7 height 7
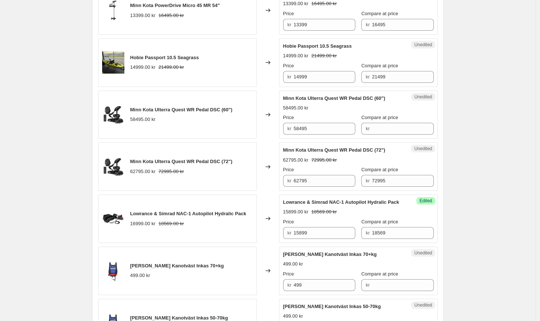
scroll to position [509, 0]
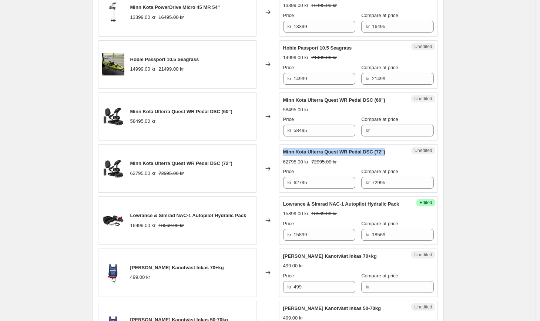
drag, startPoint x: 394, startPoint y: 150, endPoint x: 294, endPoint y: 144, distance: 100.9
click at [294, 144] on div "Unedited Minn Kota Ulterra Quest WR Pedal DSC (72") 62795.00 kr 72995.00 kr Pri…" at bounding box center [358, 168] width 159 height 49
click at [334, 183] on input "62795" at bounding box center [325, 183] width 62 height 12
type input "62149"
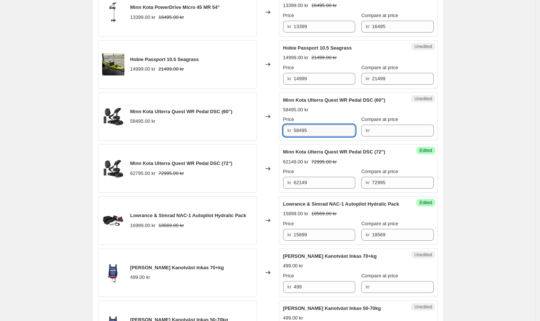
click at [316, 131] on input "58495" at bounding box center [325, 131] width 62 height 12
click at [392, 101] on div "Minn Kota Ulterra Quest WR Pedal DSC (60")" at bounding box center [343, 100] width 121 height 7
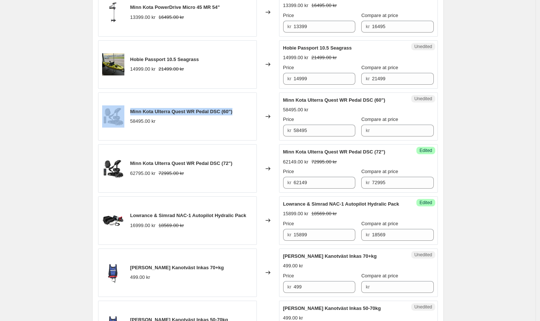
drag, startPoint x: 240, startPoint y: 112, endPoint x: 128, endPoint y: 109, distance: 111.9
click at [128, 109] on div "Minn Kota Ulterra Quest WR Pedal DSC (60") 58495.00 kr" at bounding box center [177, 117] width 159 height 49
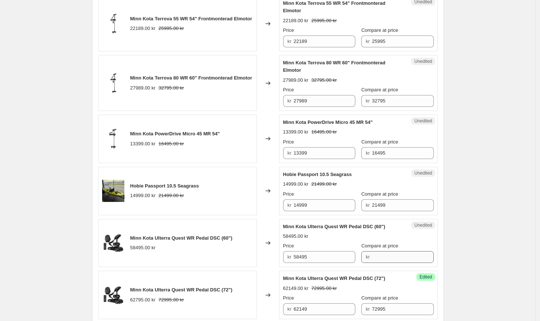
scroll to position [382, 0]
drag, startPoint x: 385, startPoint y: 121, endPoint x: 284, endPoint y: 120, distance: 100.7
click at [284, 120] on div "Unedited Minn Kota PowerDrive Micro 45 MR 54" 13399.00 kr 16495.00 kr Price kr …" at bounding box center [358, 139] width 159 height 49
click at [320, 158] on input "13399" at bounding box center [325, 154] width 62 height 12
click at [307, 153] on input "13399" at bounding box center [325, 154] width 62 height 12
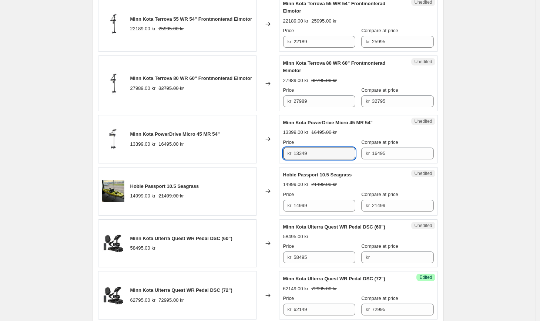
type input "13349"
click at [318, 70] on div "Minn Kota Terrova 80 WR 60" Frontmonterad Elmotor" at bounding box center [343, 67] width 121 height 15
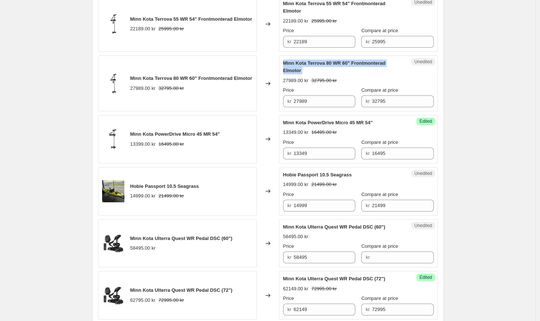
drag, startPoint x: 308, startPoint y: 74, endPoint x: 286, endPoint y: 67, distance: 23.5
click at [286, 67] on div "Minn Kota Terrova 80 WR 60" Frontmonterad Elmotor 27989.00 kr 32795.00 kr Price…" at bounding box center [358, 84] width 151 height 48
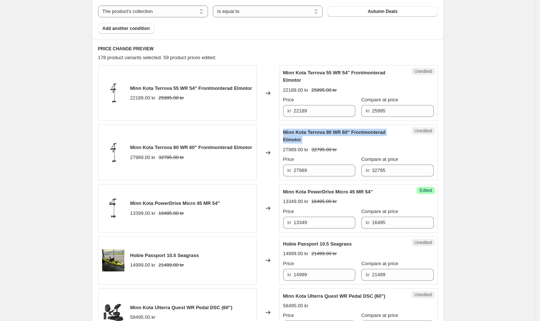
scroll to position [324, 0]
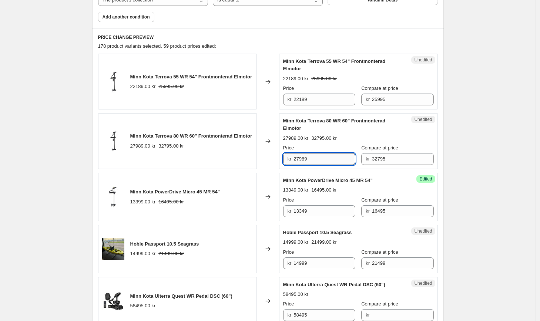
click at [308, 161] on input "27989" at bounding box center [325, 159] width 62 height 12
type input "27949"
drag, startPoint x: 308, startPoint y: 69, endPoint x: 281, endPoint y: 65, distance: 28.1
click at [281, 65] on div "Unedited Minn Kota Terrova 55 WR 54" Frontmonterad Elmotor 22189.00 kr 25995.00…" at bounding box center [358, 82] width 159 height 56
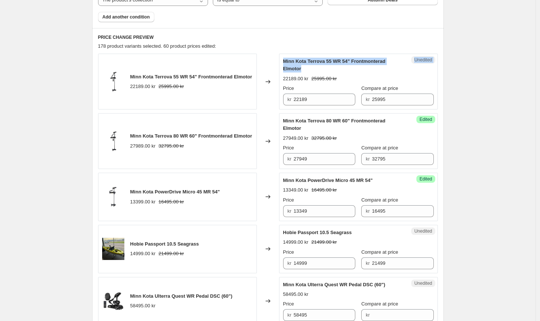
click at [309, 65] on div "Minn Kota Terrova 55 WR 54" Frontmonterad Elmotor" at bounding box center [343, 65] width 121 height 15
drag, startPoint x: 309, startPoint y: 65, endPoint x: 293, endPoint y: 62, distance: 16.6
click at [293, 62] on div "Minn Kota Terrova 55 WR 54" Frontmonterad Elmotor" at bounding box center [343, 65] width 121 height 15
click at [309, 73] on div "Minn Kota Terrova 55 WR 54" Frontmonterad Elmotor 22189.00 kr 25995.00 kr Price…" at bounding box center [358, 82] width 151 height 48
drag, startPoint x: 304, startPoint y: 68, endPoint x: 284, endPoint y: 63, distance: 20.2
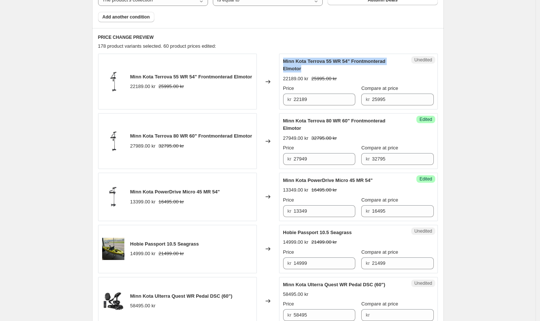
click at [284, 63] on div "Unedited Minn Kota Terrova 55 WR 54" Frontmonterad Elmotor 22189.00 kr 25995.00…" at bounding box center [358, 82] width 159 height 56
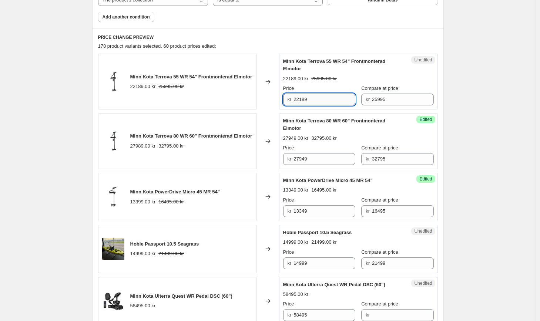
click at [307, 100] on input "22189" at bounding box center [325, 100] width 62 height 12
type input "22149"
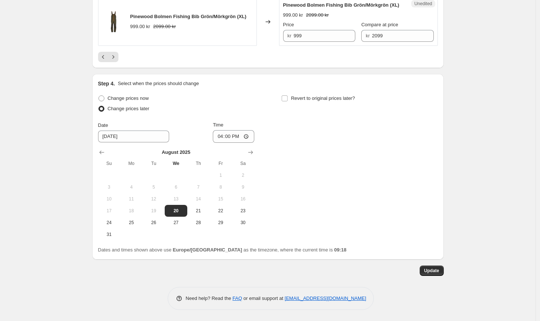
scroll to position [1419, 0]
click at [435, 276] on button "Update" at bounding box center [432, 271] width 24 height 10
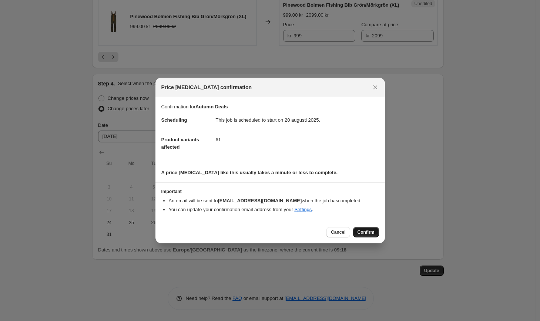
click at [364, 231] on span "Confirm" at bounding box center [366, 233] width 17 height 6
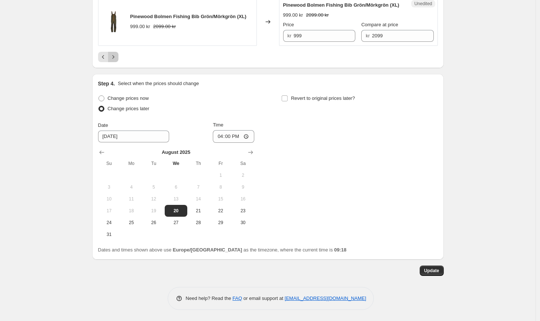
click at [114, 59] on icon "Next" at bounding box center [113, 56] width 2 height 3
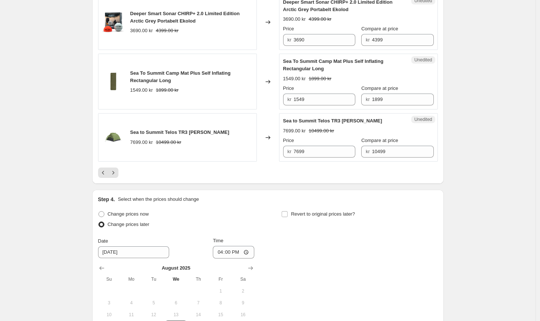
scroll to position [1317, 0]
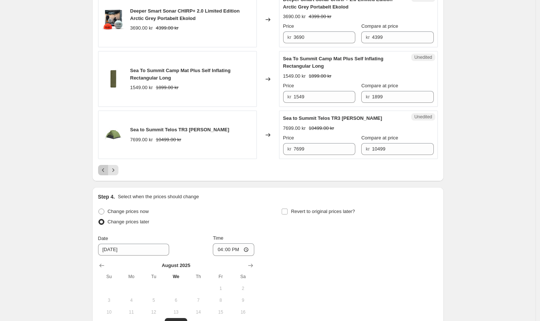
click at [103, 174] on icon "Previous" at bounding box center [103, 170] width 7 height 7
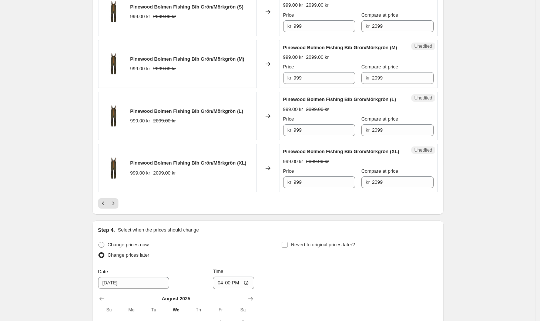
scroll to position [1276, 0]
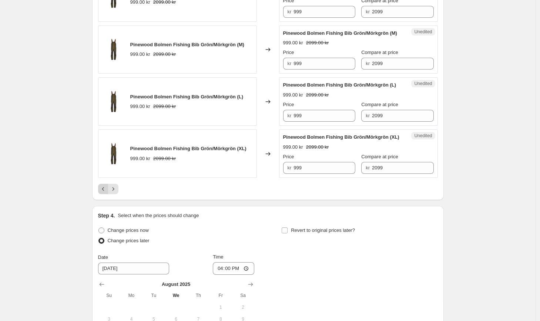
click at [109, 194] on button "Previous" at bounding box center [103, 189] width 10 height 10
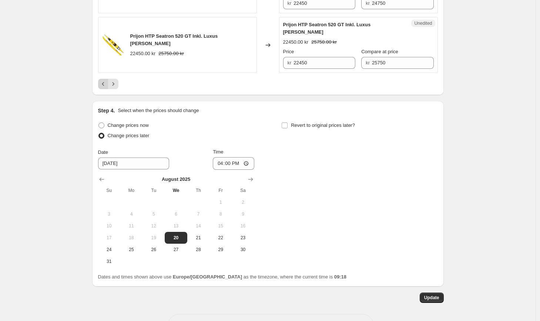
click at [106, 80] on icon "Previous" at bounding box center [103, 83] width 7 height 7
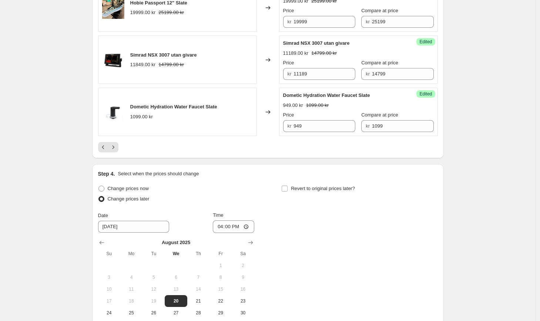
scroll to position [1311, 0]
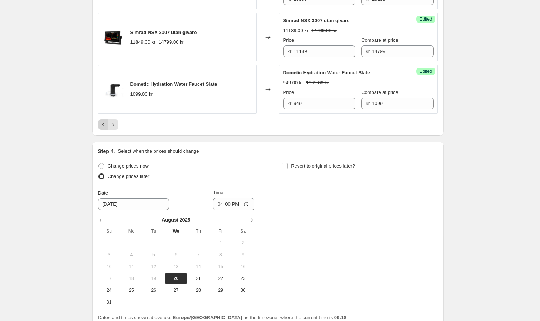
click at [103, 126] on icon "Previous" at bounding box center [103, 124] width 7 height 7
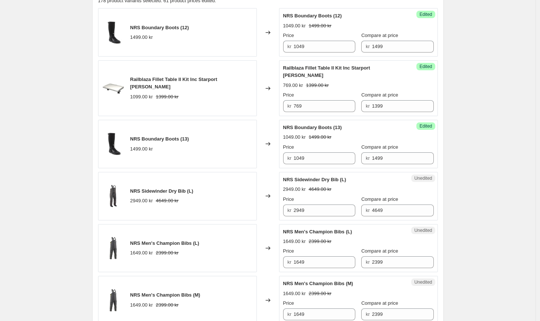
scroll to position [349, 0]
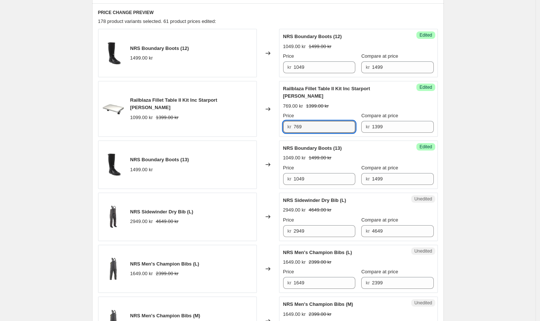
drag, startPoint x: 310, startPoint y: 129, endPoint x: 278, endPoint y: 129, distance: 32.2
click at [278, 129] on div "Railblaza Fillet Table II Kit Inc Starport [PERSON_NAME] 1099.00 kr 1399.00 kr …" at bounding box center [268, 109] width 340 height 56
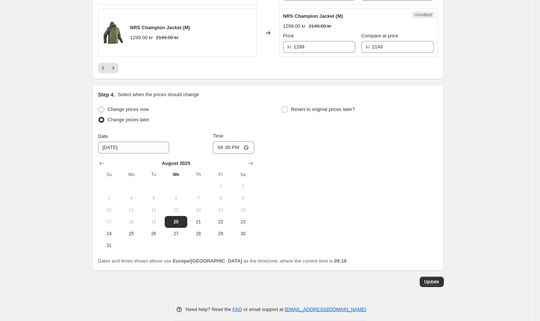
scroll to position [1393, 0]
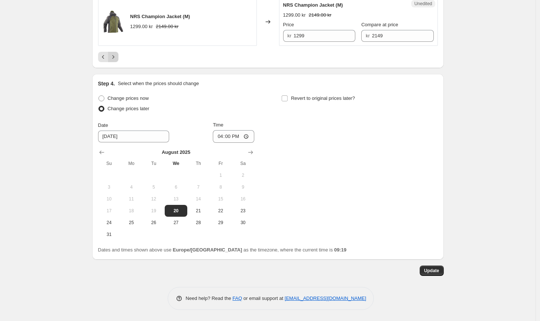
click at [114, 57] on icon "Next" at bounding box center [113, 56] width 2 height 3
click at [115, 55] on icon "Next" at bounding box center [113, 56] width 7 height 7
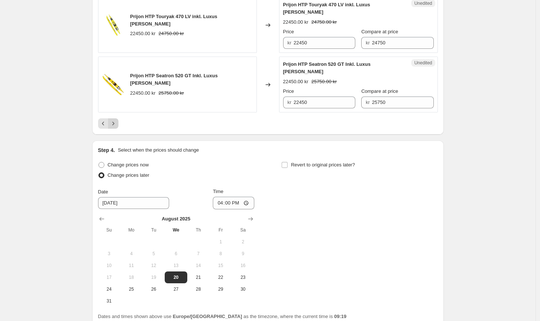
scroll to position [1378, 0]
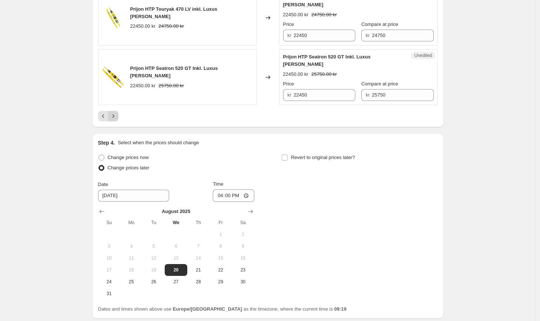
click at [114, 114] on icon "Next" at bounding box center [113, 115] width 2 height 3
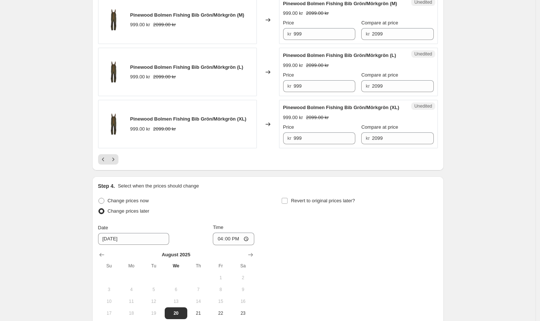
scroll to position [1363, 0]
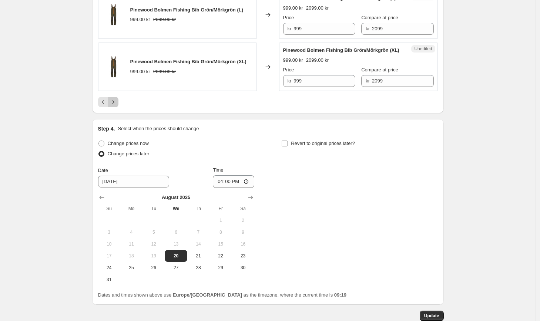
click at [113, 106] on icon "Next" at bounding box center [113, 102] width 7 height 7
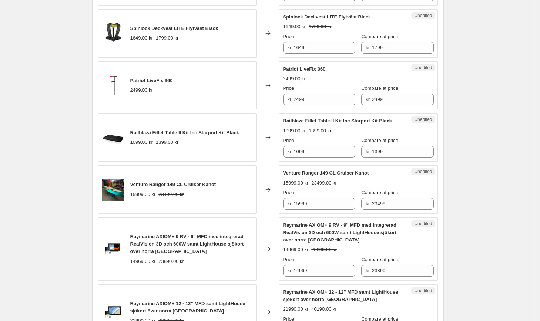
scroll to position [739, 0]
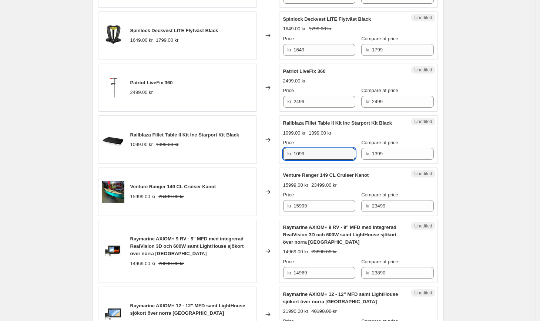
drag, startPoint x: 315, startPoint y: 169, endPoint x: 266, endPoint y: 166, distance: 49.3
click at [266, 164] on div "Railblaza Fillet Table II Kit Inc Starport Kit Black 1099.00 kr 1399.00 kr Chan…" at bounding box center [268, 140] width 340 height 49
paste input "76"
type input "769"
click at [476, 163] on div "Autumn Deals. This page is ready Autumn Deals Info Scheduled Copy to new job De…" at bounding box center [268, 137] width 536 height 1752
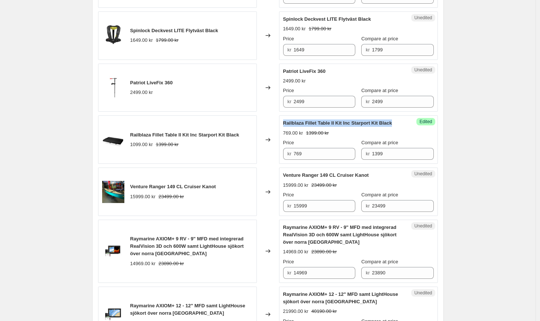
drag, startPoint x: 301, startPoint y: 137, endPoint x: 284, endPoint y: 131, distance: 17.5
click at [284, 131] on div "Success Edited Railblaza Fillet Table II Kit Inc Starport Kit Black 769.00 kr 1…" at bounding box center [358, 140] width 159 height 49
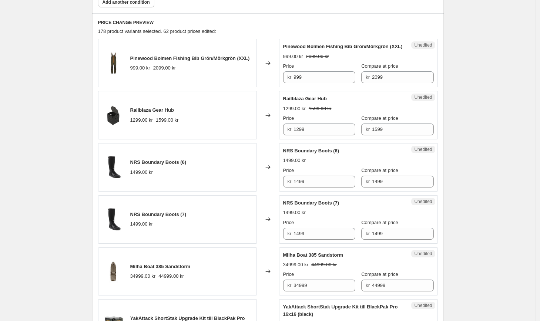
scroll to position [337, 0]
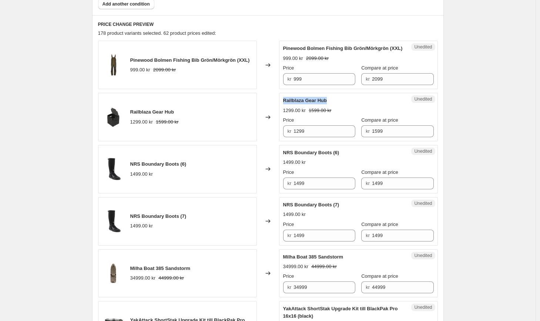
drag, startPoint x: 332, startPoint y: 109, endPoint x: 286, endPoint y: 108, distance: 45.9
click at [286, 104] on div "Railblaza Gear Hub" at bounding box center [343, 100] width 121 height 7
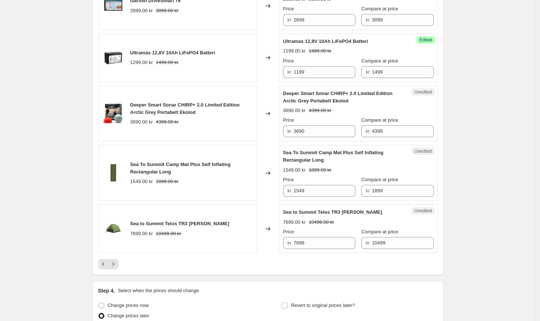
scroll to position [1227, 0]
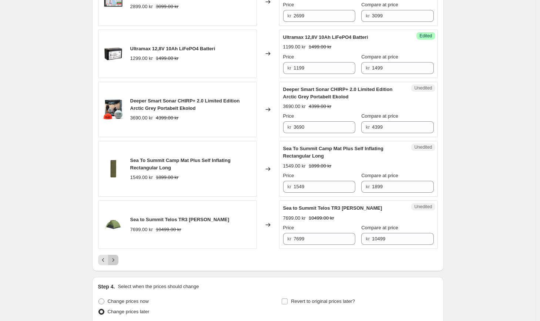
click at [116, 264] on icon "Next" at bounding box center [113, 260] width 7 height 7
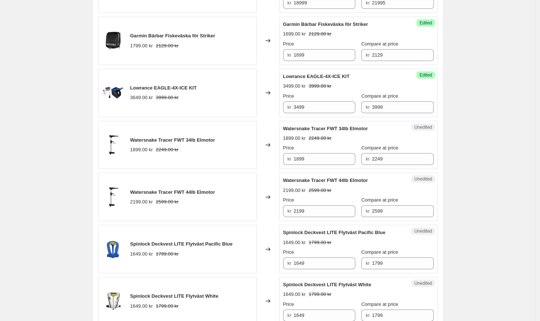
scroll to position [672, 0]
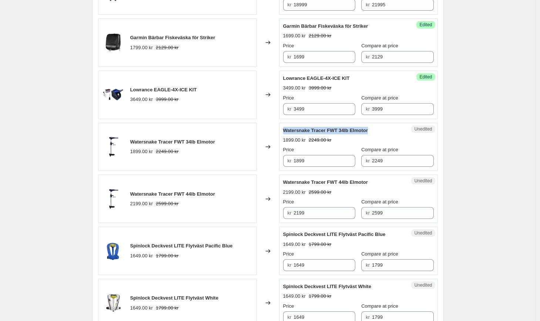
drag, startPoint x: 376, startPoint y: 133, endPoint x: 285, endPoint y: 132, distance: 90.7
click at [285, 132] on div "Watersnake Tracer FWT 34lb Elmotor" at bounding box center [343, 130] width 121 height 7
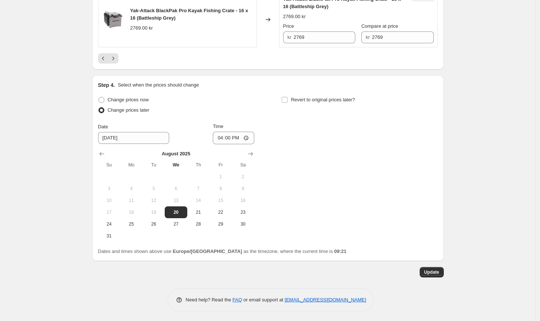
scroll to position [1401, 0]
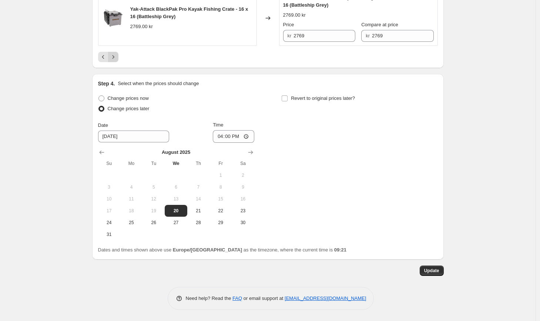
click at [119, 61] on button "Next" at bounding box center [113, 57] width 10 height 10
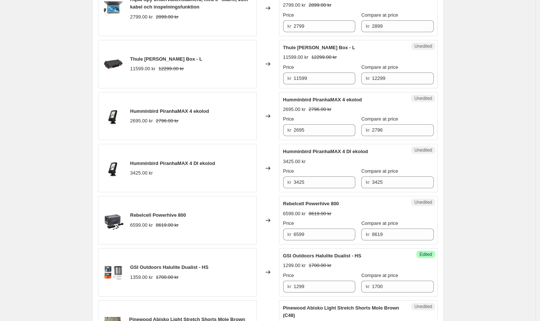
scroll to position [718, 0]
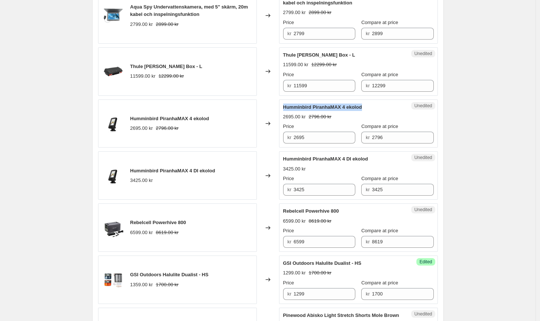
drag, startPoint x: 366, startPoint y: 107, endPoint x: 291, endPoint y: 101, distance: 75.4
click at [291, 101] on div "Unedited Humminbird PiranhaMAX 4 ekolod 2695.00 kr 2796.00 kr Price kr 2695 Com…" at bounding box center [358, 124] width 159 height 49
click at [314, 135] on input "2695" at bounding box center [325, 138] width 62 height 12
click at [346, 191] on input "3425" at bounding box center [325, 190] width 62 height 12
type input "3199"
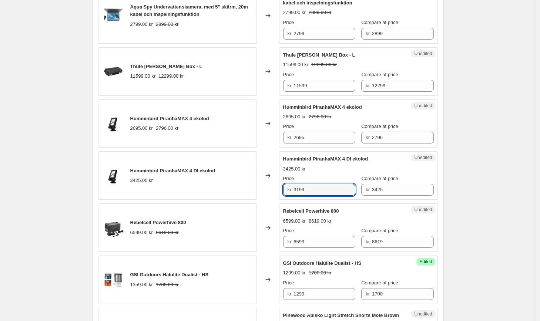
click at [473, 187] on div "Autumn Deals. This page is ready Autumn Deals Info Scheduled Copy to new job De…" at bounding box center [268, 154] width 536 height 1744
drag, startPoint x: 371, startPoint y: 106, endPoint x: 284, endPoint y: 108, distance: 87.0
click at [284, 108] on div "Unedited Humminbird PiranhaMAX 4 ekolod 2695.00 kr 2796.00 kr Price kr 2695 Com…" at bounding box center [358, 124] width 159 height 49
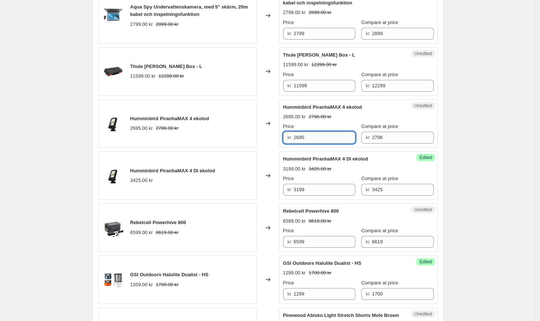
click at [325, 143] on input "2695" at bounding box center [325, 138] width 62 height 12
type input "2"
type input "2199"
click at [516, 147] on div "Autumn Deals. This page is ready Autumn Deals Info Scheduled Copy to new job De…" at bounding box center [268, 154] width 536 height 1744
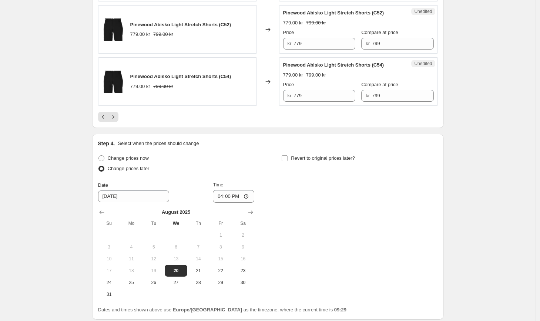
scroll to position [1423, 0]
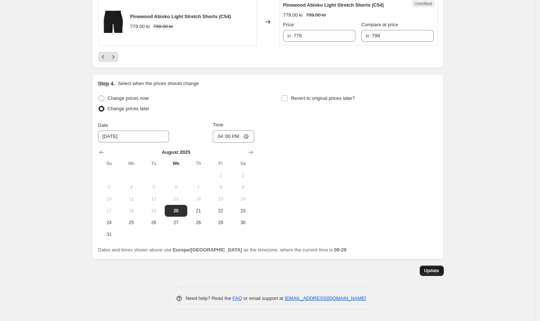
click at [432, 266] on button "Update" at bounding box center [432, 271] width 24 height 10
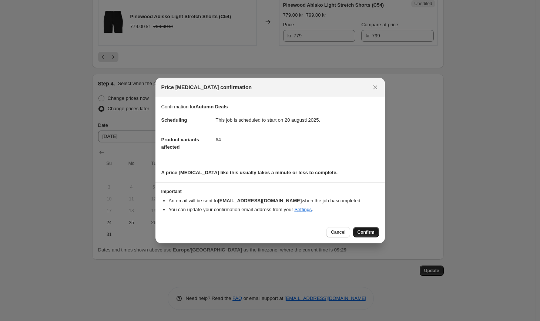
click at [368, 232] on span "Confirm" at bounding box center [366, 233] width 17 height 6
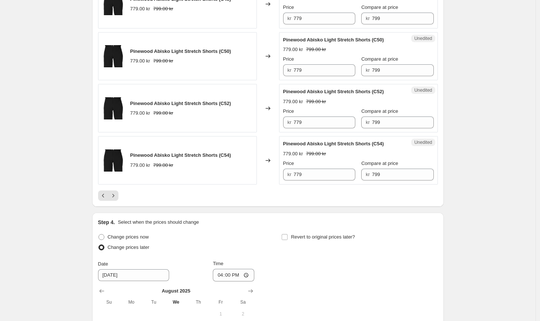
scroll to position [1423, 0]
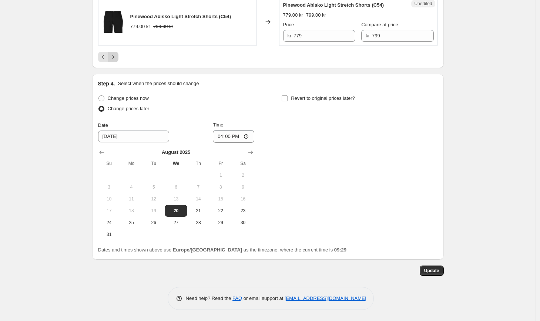
click at [114, 57] on icon "Next" at bounding box center [113, 56] width 2 height 3
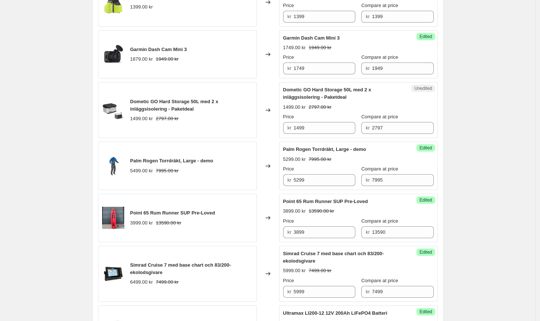
scroll to position [771, 0]
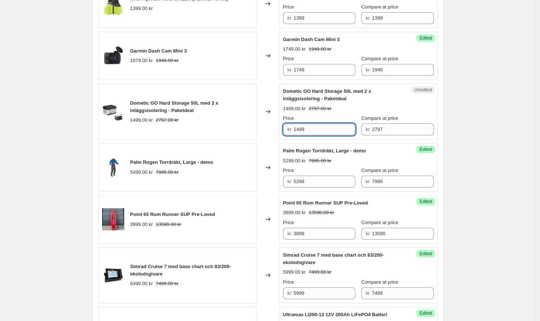
click at [302, 130] on input "1499" at bounding box center [325, 130] width 62 height 12
type input "1399"
click at [461, 140] on div "Autumn Deals. This page is ready Autumn Deals Info Scheduled Copy to new job De…" at bounding box center [268, 75] width 536 height 1692
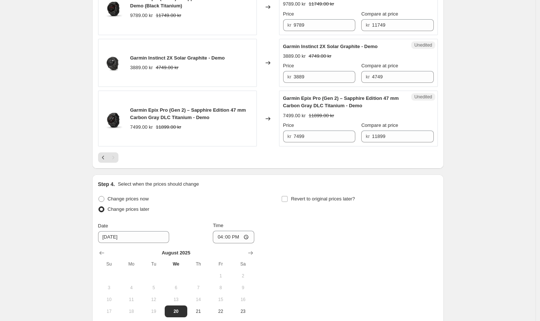
scroll to position [1378, 0]
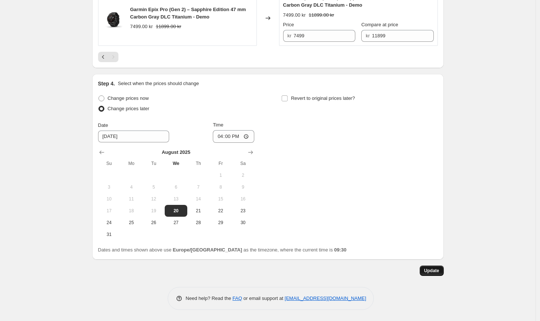
click at [432, 271] on span "Update" at bounding box center [431, 271] width 15 height 6
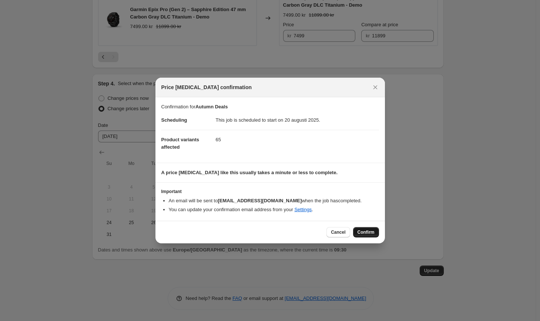
click at [366, 230] on span "Confirm" at bounding box center [366, 233] width 17 height 6
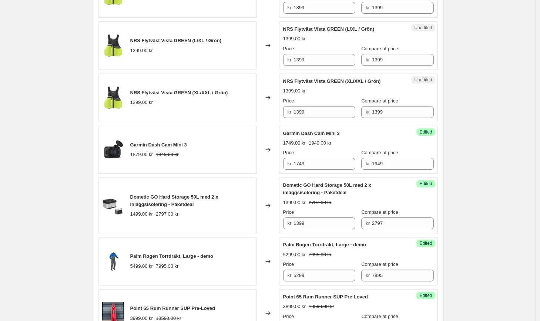
scroll to position [675, 0]
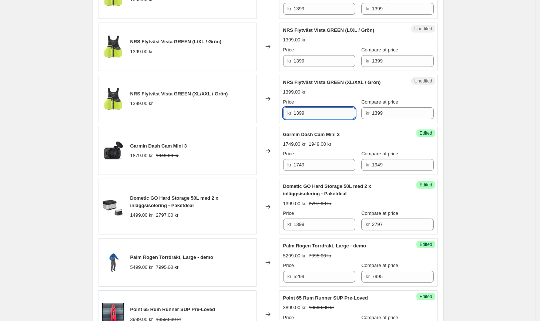
click at [312, 114] on input "1399" at bounding box center [325, 113] width 62 height 12
type input "1"
drag, startPoint x: 318, startPoint y: 115, endPoint x: 247, endPoint y: 109, distance: 71.3
click at [247, 109] on div "NRS Flytväst Vista GREEN (XL/XXL / Grön) 1399.00 kr Changed to Unedited NRS Fly…" at bounding box center [268, 99] width 340 height 49
type input "899"
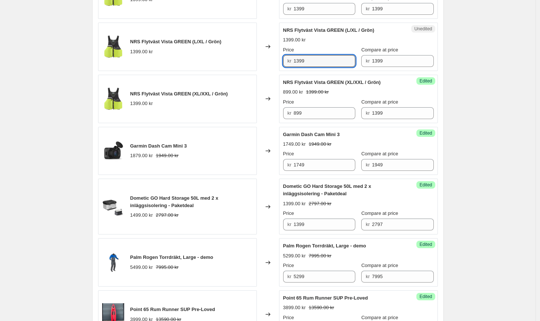
drag, startPoint x: 306, startPoint y: 62, endPoint x: 274, endPoint y: 60, distance: 31.6
click at [283, 63] on div "Unedited NRS Flytväst Vista GREEN (L/XL / Grön) 1399.00 kr Price kr 1399 Compar…" at bounding box center [358, 47] width 159 height 49
drag, startPoint x: 312, startPoint y: 58, endPoint x: 282, endPoint y: 55, distance: 30.5
click at [282, 55] on div "Unedited NRS Flytväst Vista GREEN (L/XL / Grön) 1399.00 kr Price kr 1399 Compar…" at bounding box center [358, 47] width 159 height 49
paste input "8"
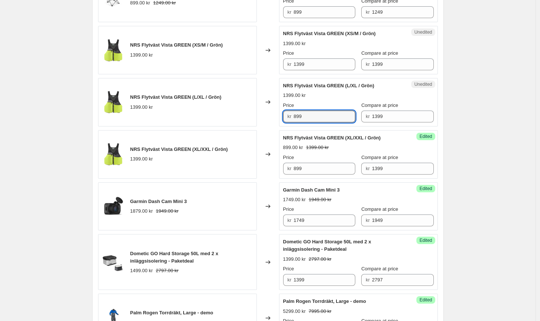
scroll to position [620, 0]
type input "899"
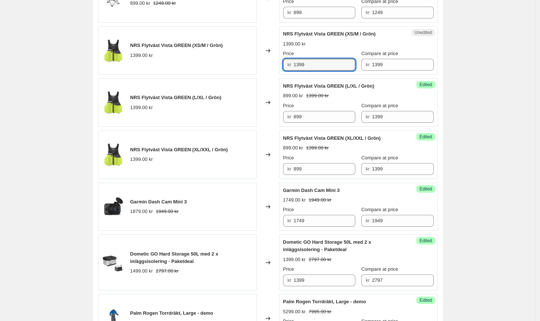
drag, startPoint x: 311, startPoint y: 67, endPoint x: 267, endPoint y: 62, distance: 43.9
click at [267, 62] on div "NRS Flytväst Vista GREEN (XS/M / Grön) 1399.00 kr Changed to Unedited NRS Flytv…" at bounding box center [268, 50] width 340 height 49
paste input "8"
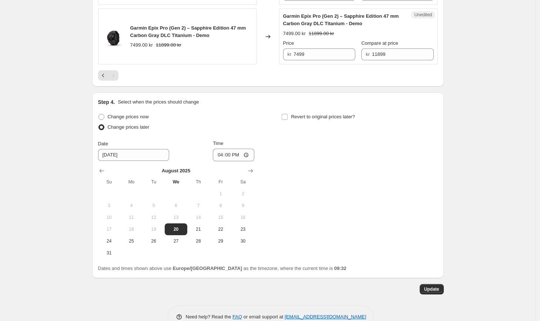
scroll to position [1378, 0]
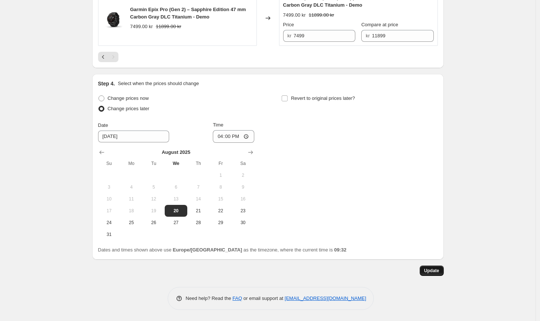
type input "899"
click at [436, 267] on button "Update" at bounding box center [432, 271] width 24 height 10
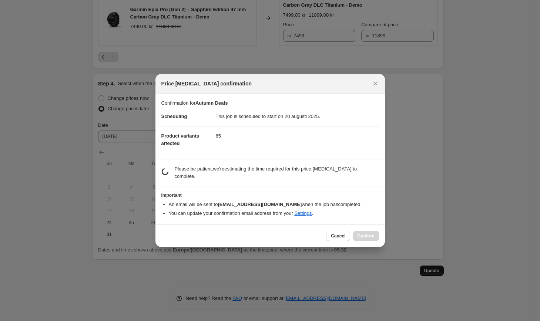
scroll to position [0, 0]
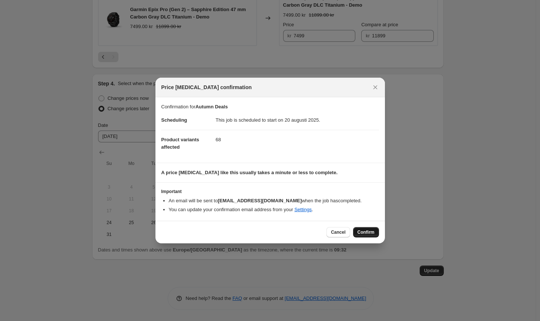
click at [367, 229] on button "Confirm" at bounding box center [366, 232] width 26 height 10
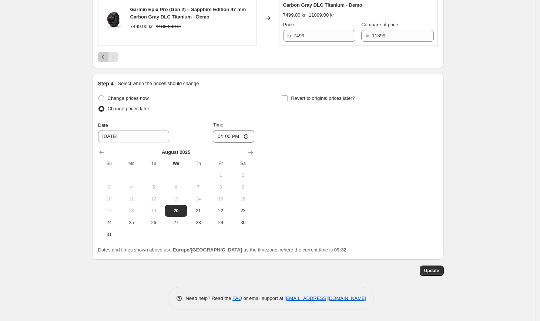
click at [105, 57] on icon "Previous" at bounding box center [103, 56] width 7 height 7
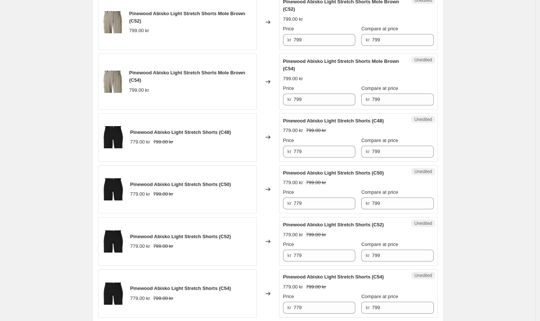
scroll to position [1423, 0]
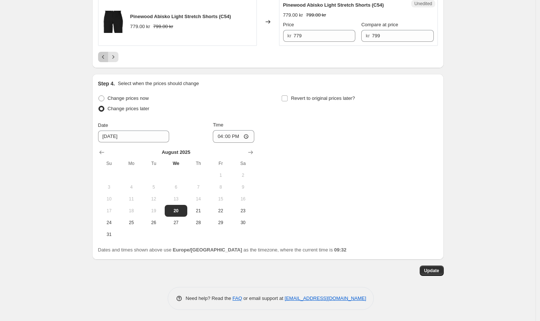
click at [105, 57] on icon "Previous" at bounding box center [103, 56] width 7 height 7
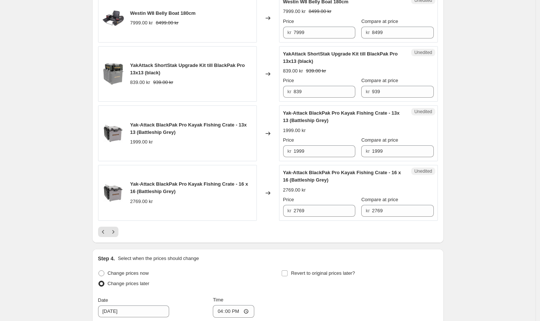
scroll to position [1401, 0]
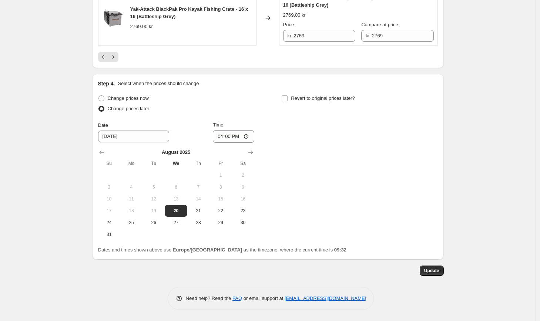
click at [105, 58] on icon "Previous" at bounding box center [103, 56] width 7 height 7
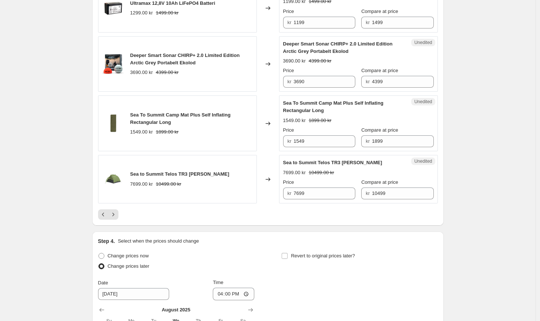
scroll to position [1361, 0]
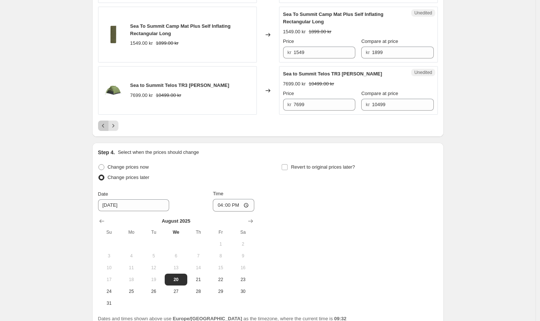
click at [102, 130] on icon "Previous" at bounding box center [103, 125] width 7 height 7
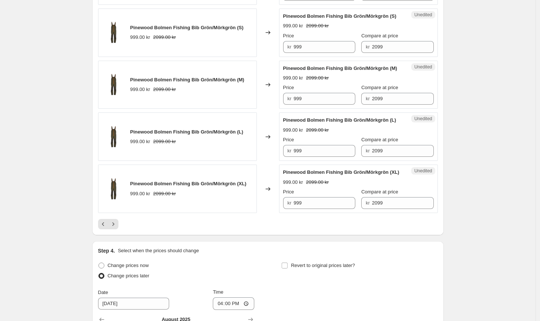
scroll to position [1248, 0]
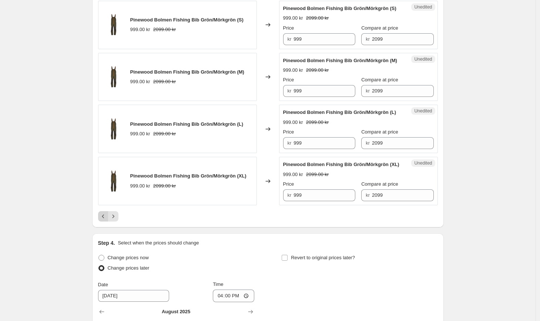
click at [102, 222] on button "Previous" at bounding box center [103, 216] width 10 height 10
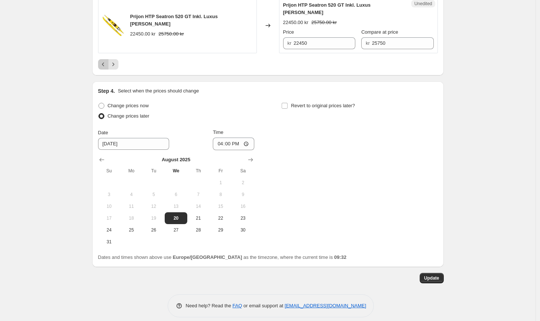
click at [104, 61] on icon "Previous" at bounding box center [103, 64] width 7 height 7
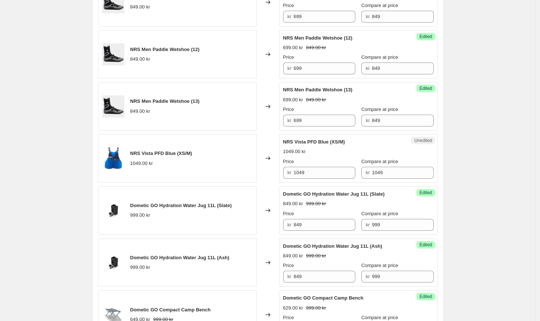
scroll to position [547, 0]
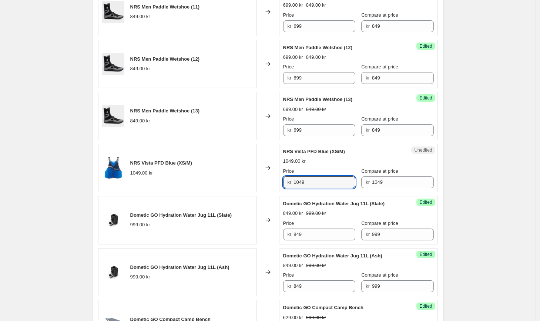
drag, startPoint x: 323, startPoint y: 183, endPoint x: 256, endPoint y: 182, distance: 67.0
click at [256, 182] on div "NRS Vista PFD Blue (XS/M) 1049.00 kr Changed to Unedited NRS Vista PFD Blue (XS…" at bounding box center [268, 168] width 340 height 49
paste input "89"
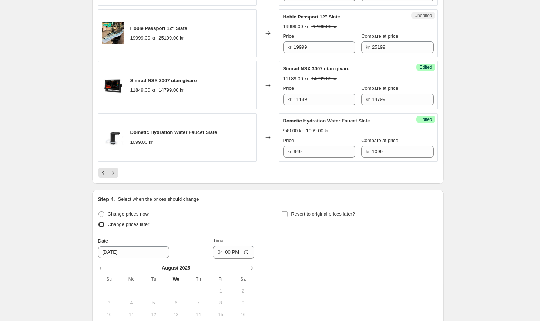
scroll to position [1358, 0]
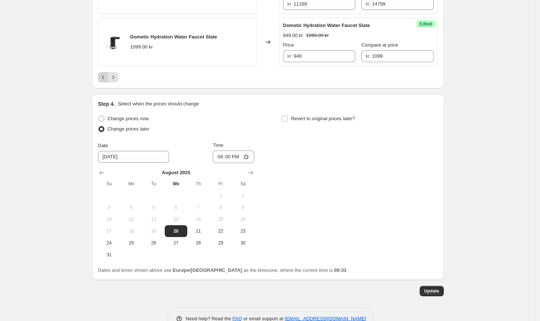
type input "899"
click at [103, 75] on icon "Previous" at bounding box center [103, 77] width 7 height 7
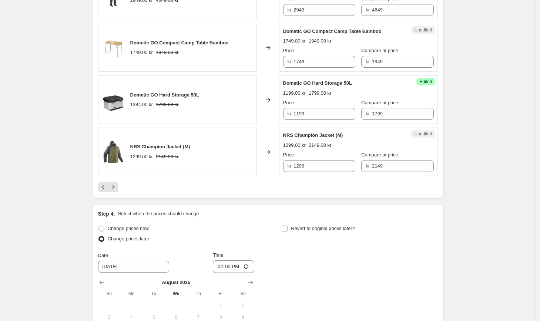
scroll to position [1290, 0]
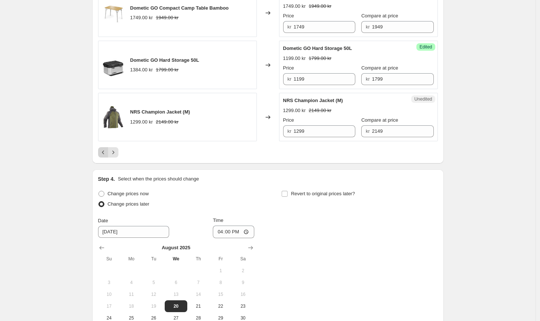
click at [103, 156] on icon "Previous" at bounding box center [103, 152] width 7 height 7
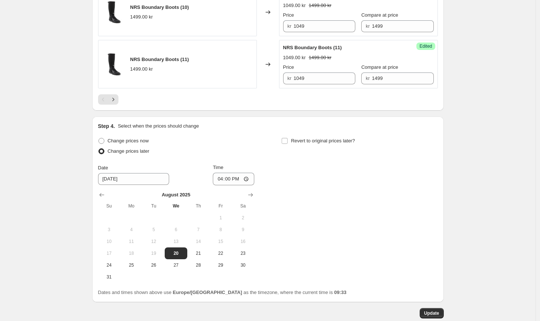
scroll to position [1363, 0]
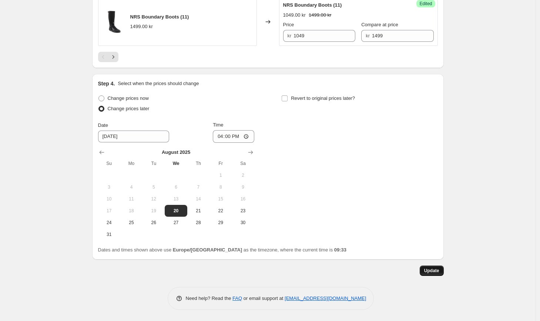
click at [434, 271] on span "Update" at bounding box center [431, 271] width 15 height 6
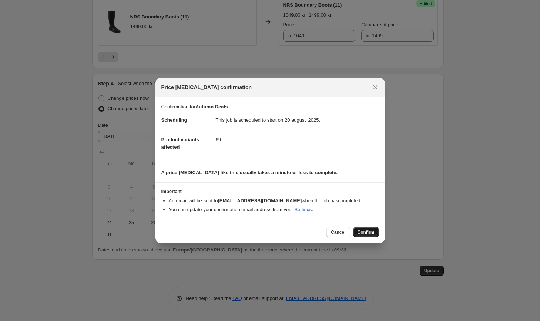
click at [368, 231] on span "Confirm" at bounding box center [366, 233] width 17 height 6
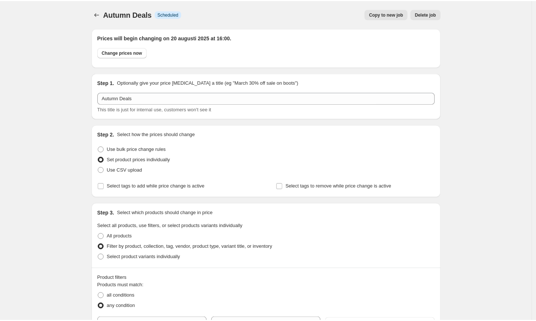
scroll to position [1363, 0]
